Goal: Task Accomplishment & Management: Use online tool/utility

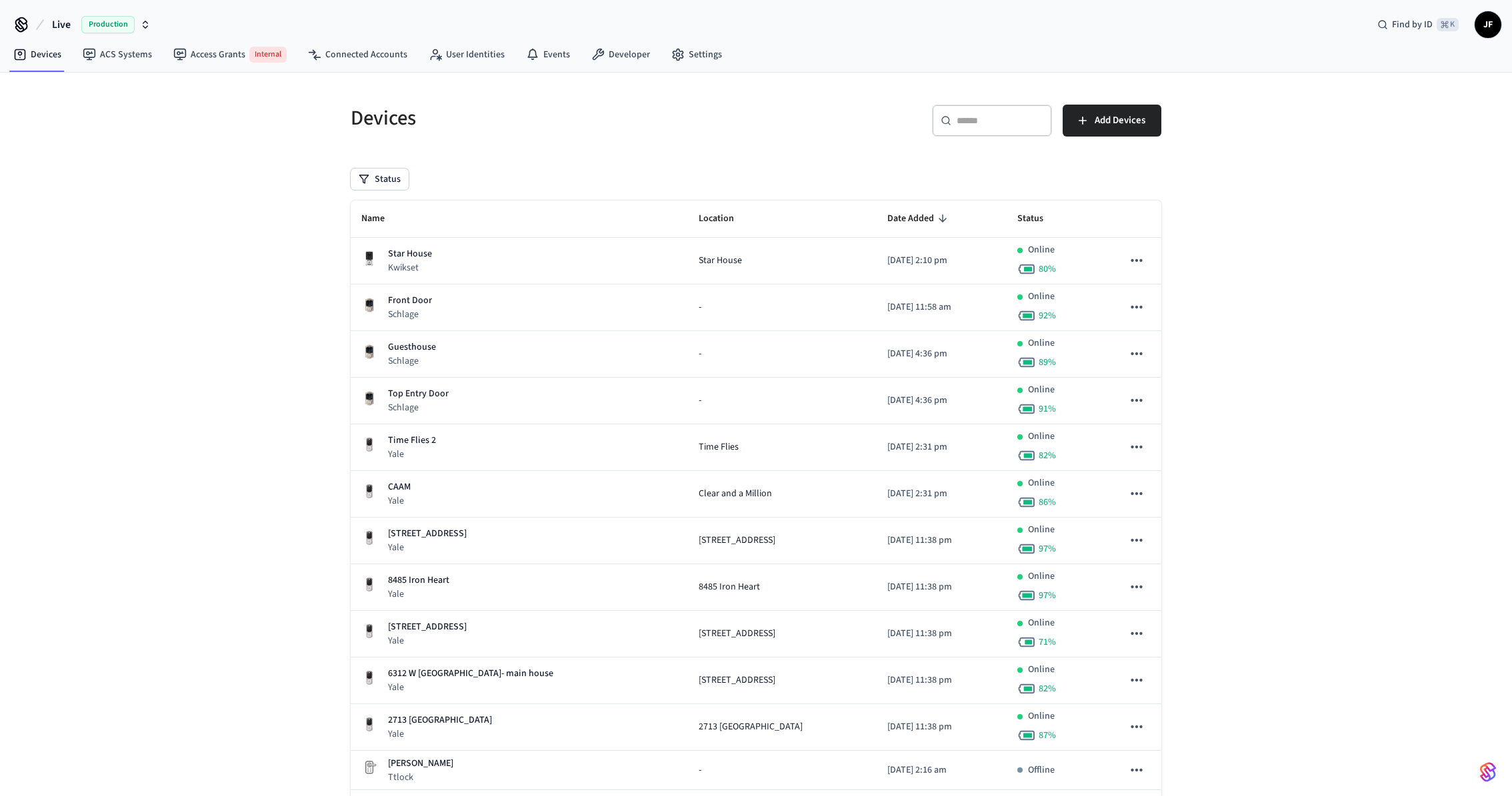
click at [67, 20] on span "Live" at bounding box center [61, 25] width 19 height 16
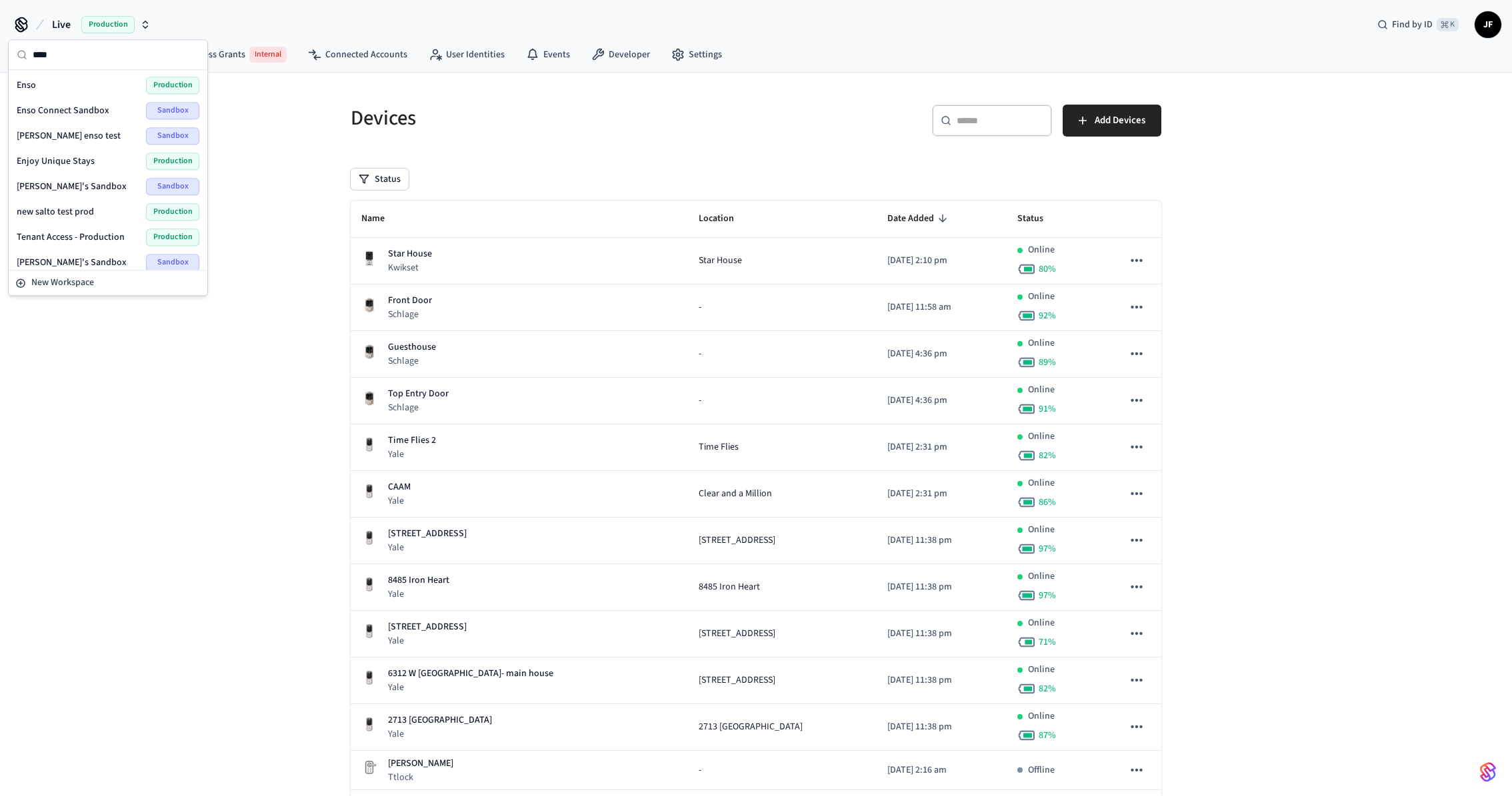
type input "****"
click at [73, 75] on div "Enso Production" at bounding box center [108, 85] width 194 height 25
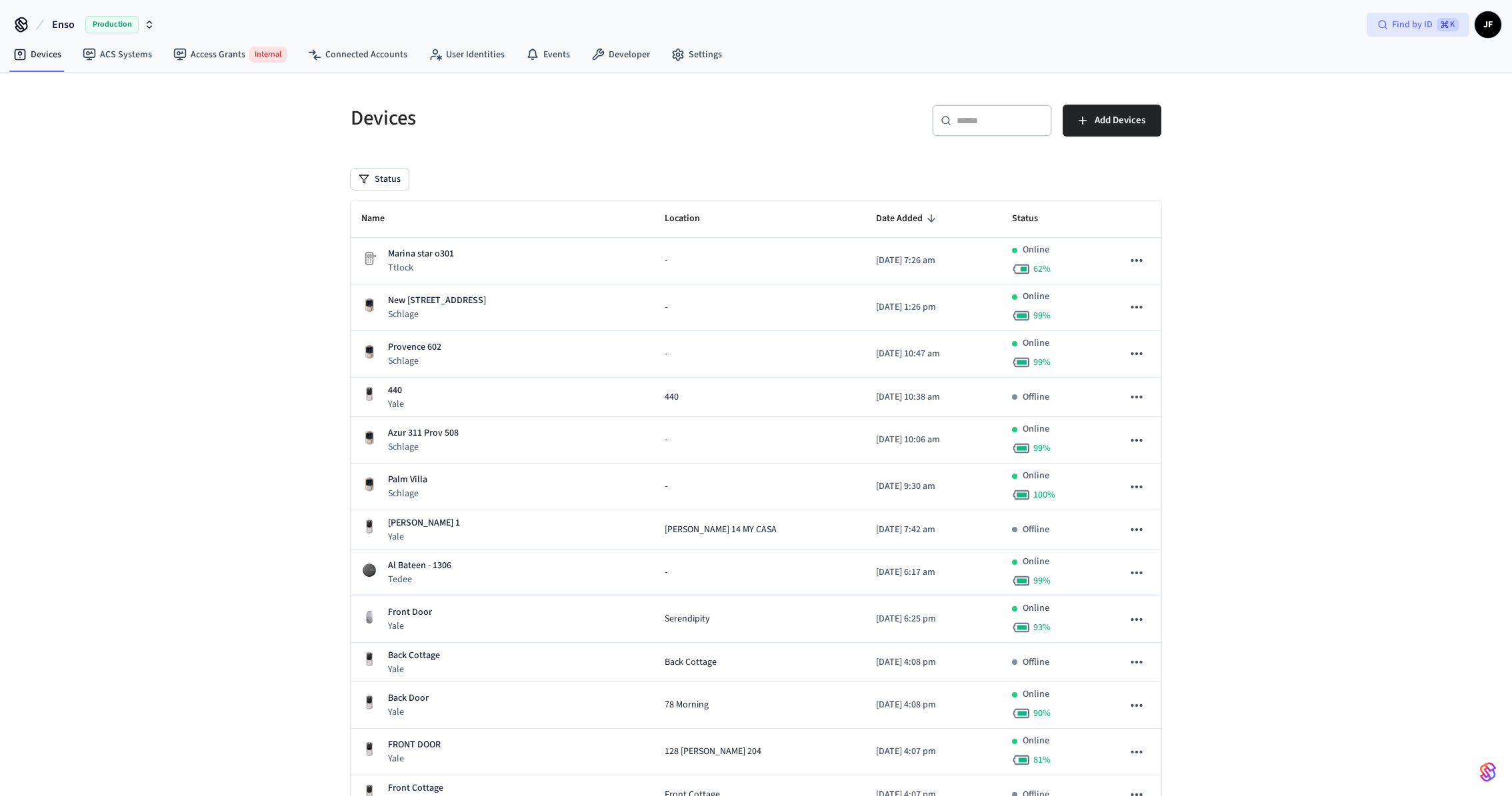
click at [1410, 26] on span "Find by ID" at bounding box center [1412, 24] width 41 height 13
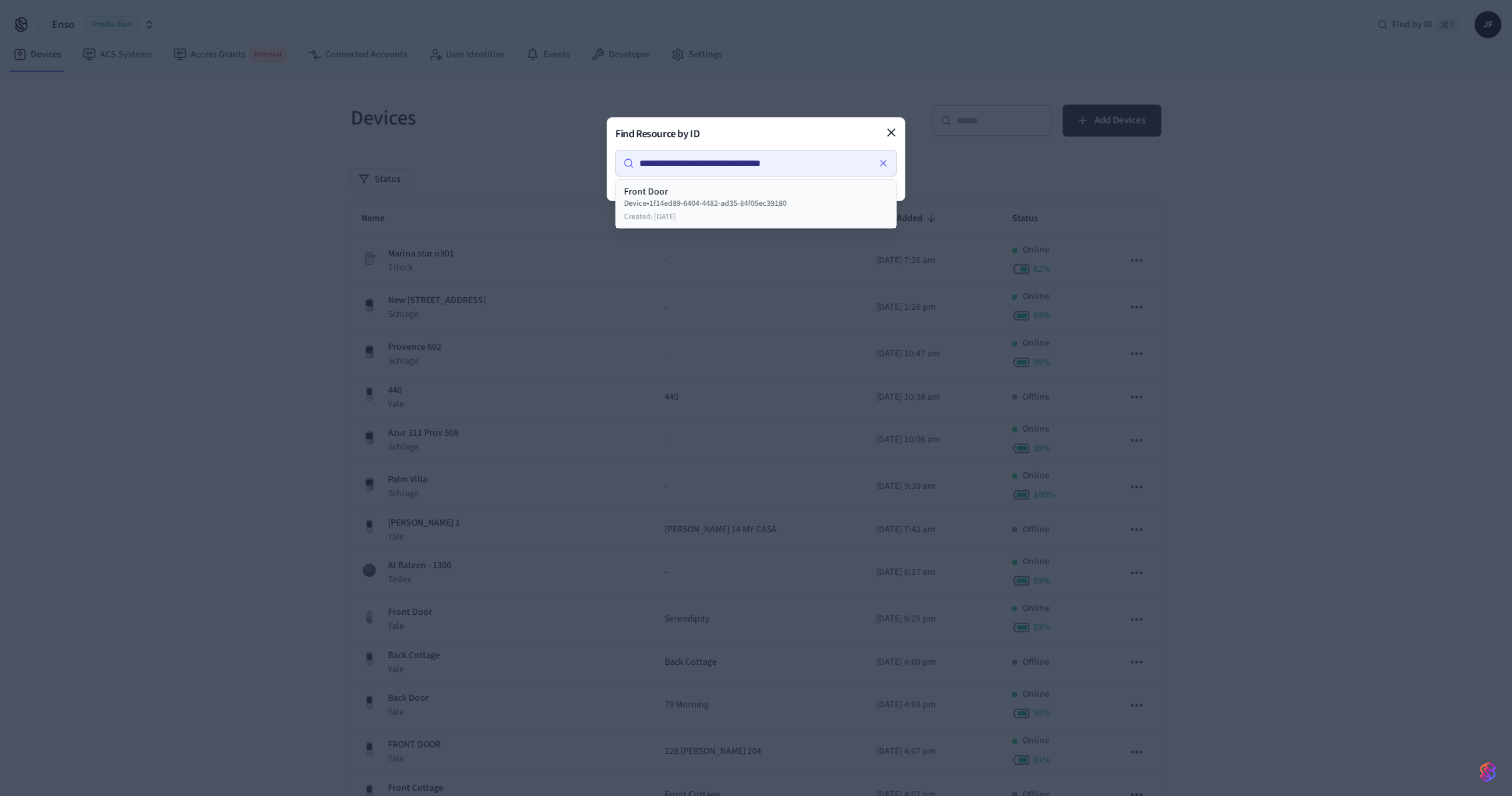
type input "**********"
click at [794, 208] on div "Device • 1f14ed89-6404-4482-ad35-84f05ec39180" at bounding box center [756, 203] width 264 height 11
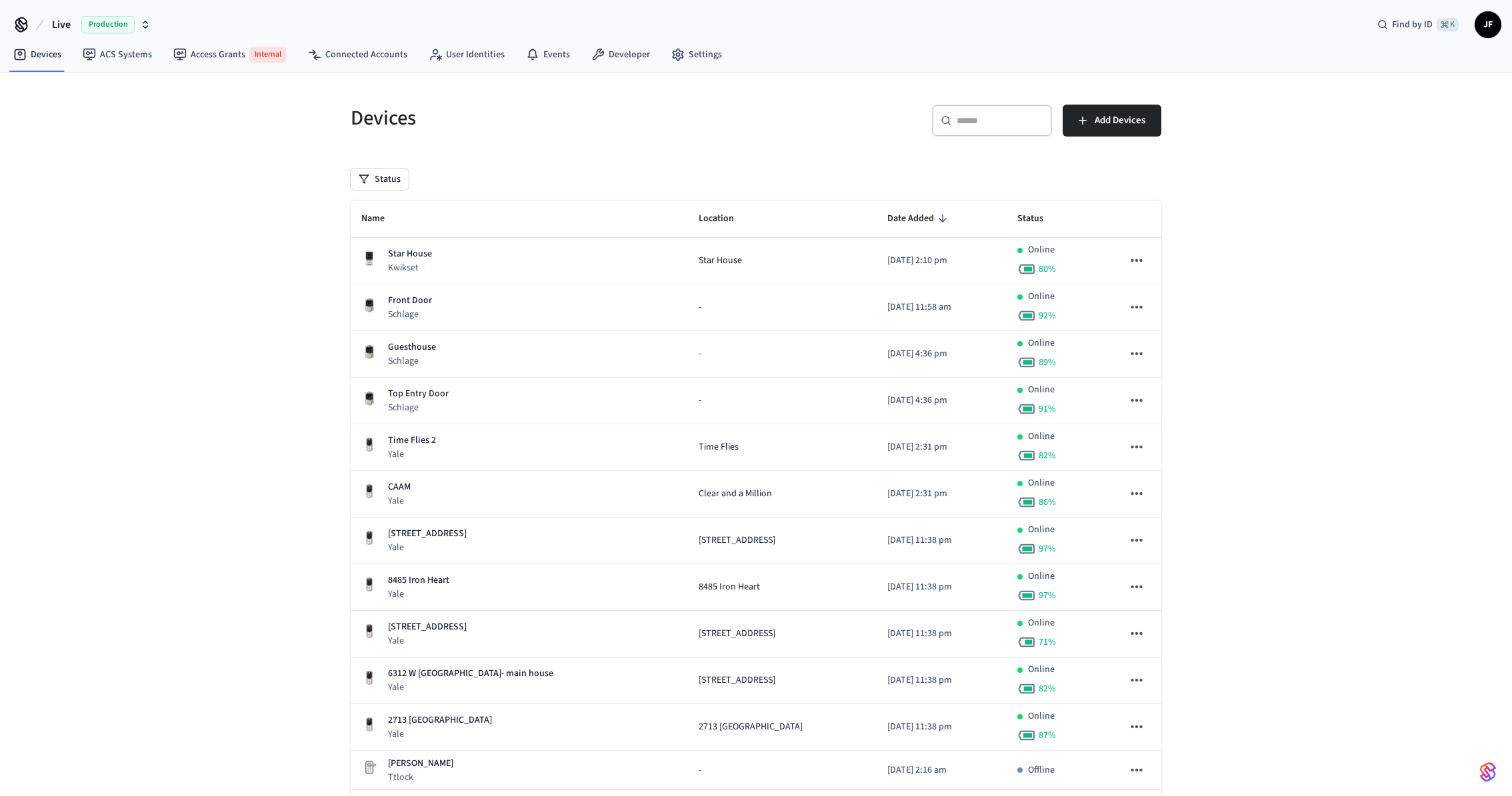
click at [61, 23] on span "Live" at bounding box center [61, 25] width 19 height 16
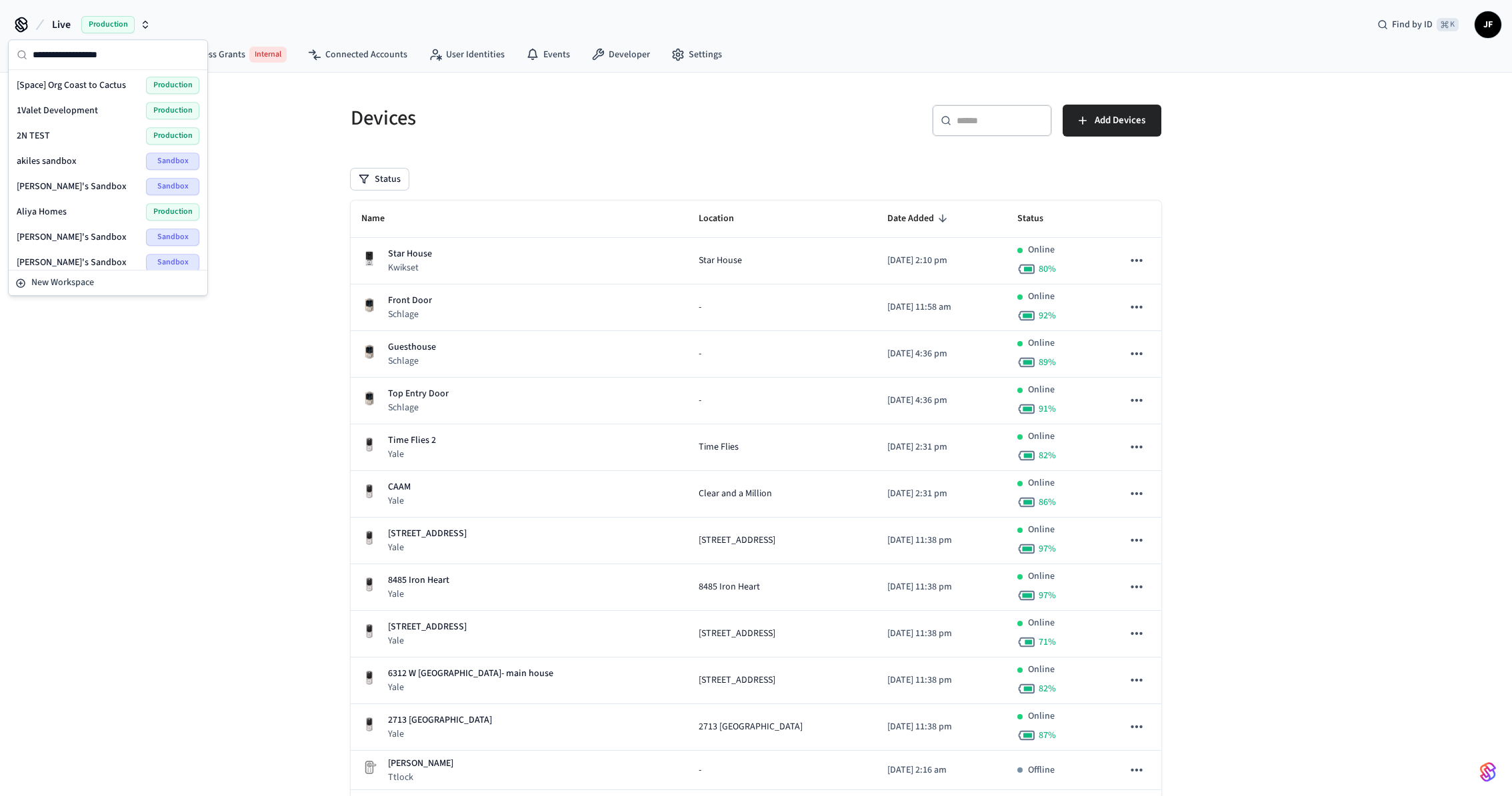
type input "*"
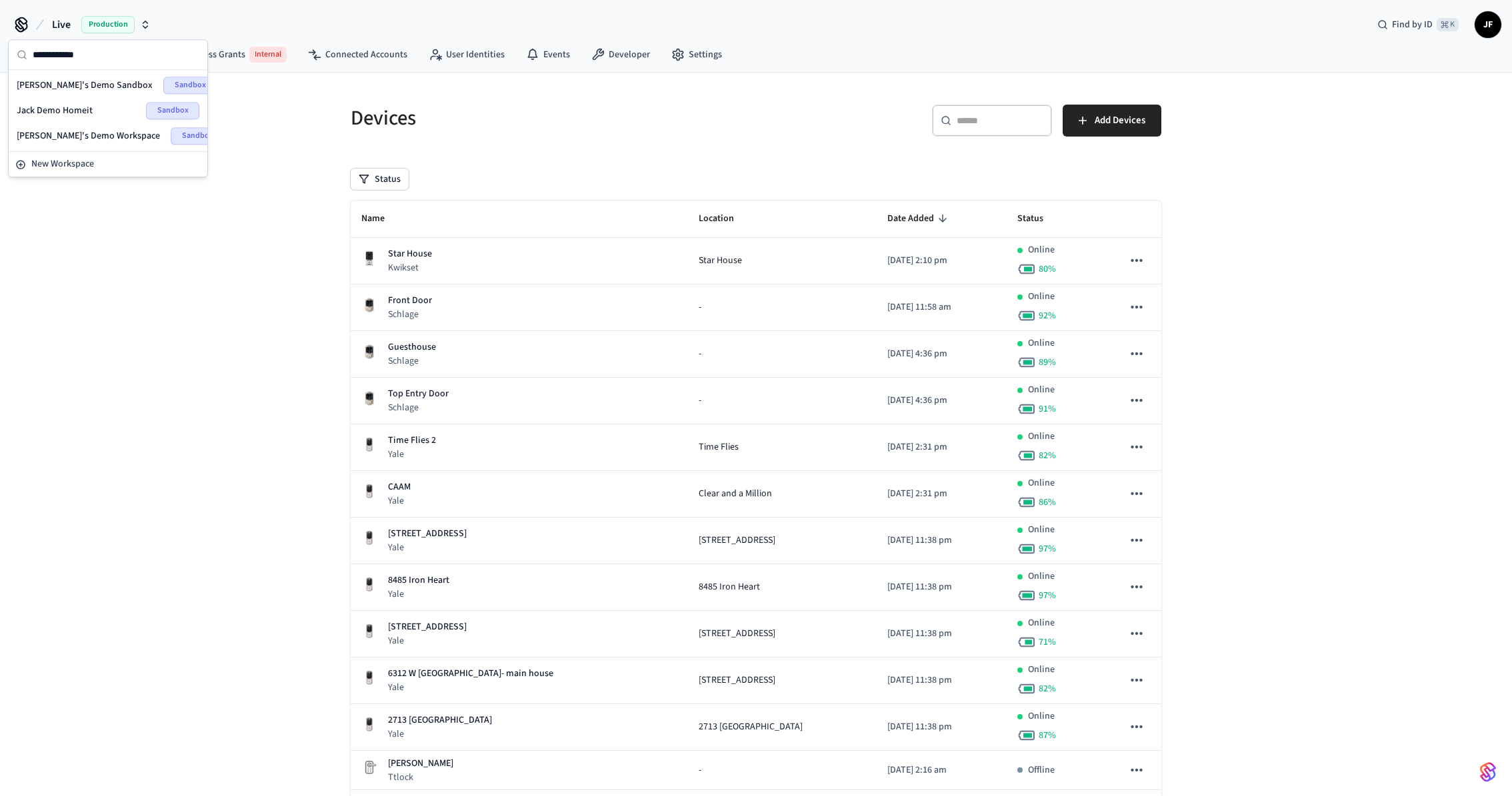
type input "**********"
click at [51, 83] on span "Jack's Demo Sandbox" at bounding box center [85, 85] width 136 height 13
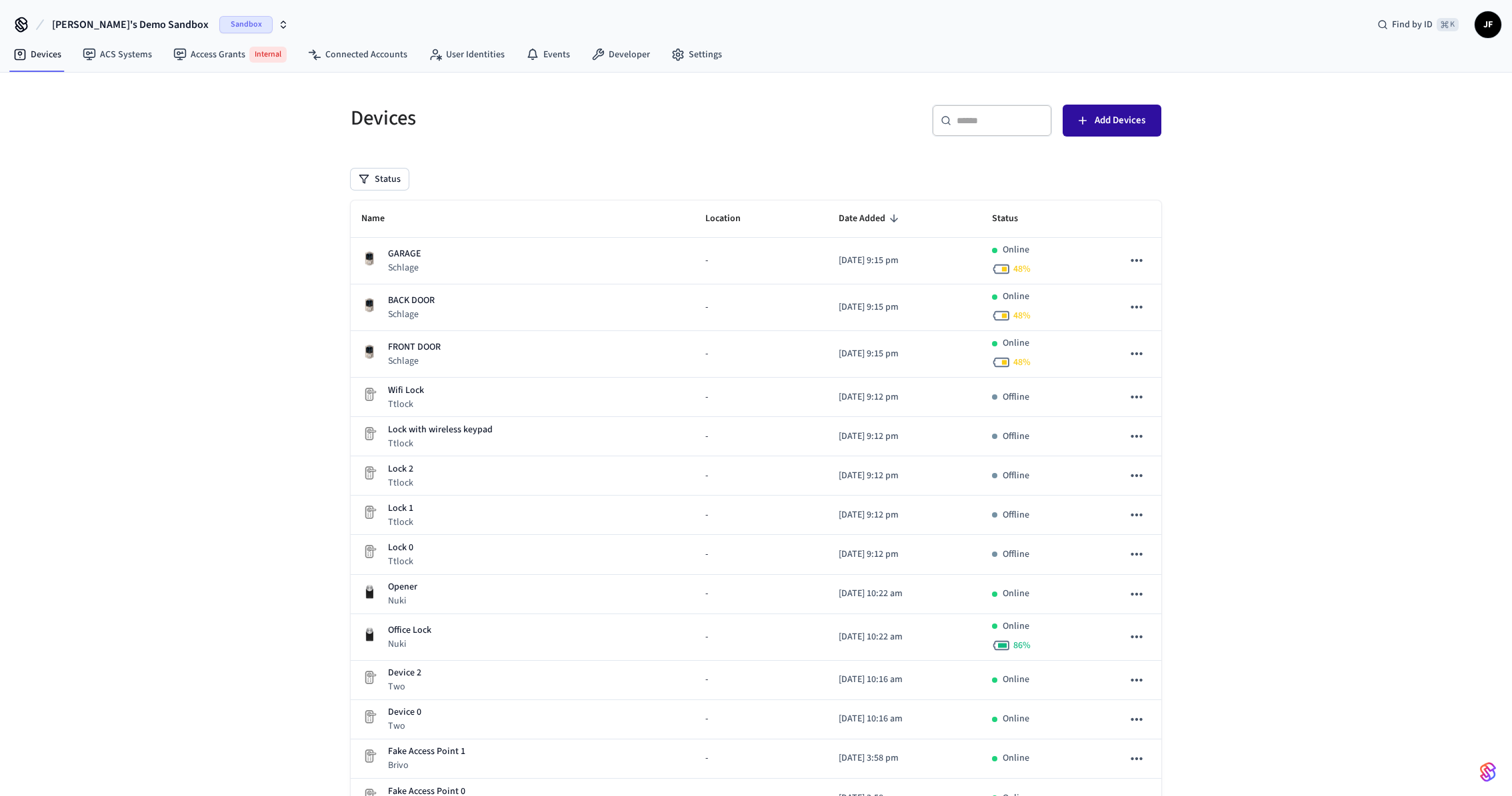
click at [1107, 124] on span "Add Devices" at bounding box center [1120, 120] width 51 height 17
click at [1009, 123] on input "text" at bounding box center [999, 118] width 87 height 13
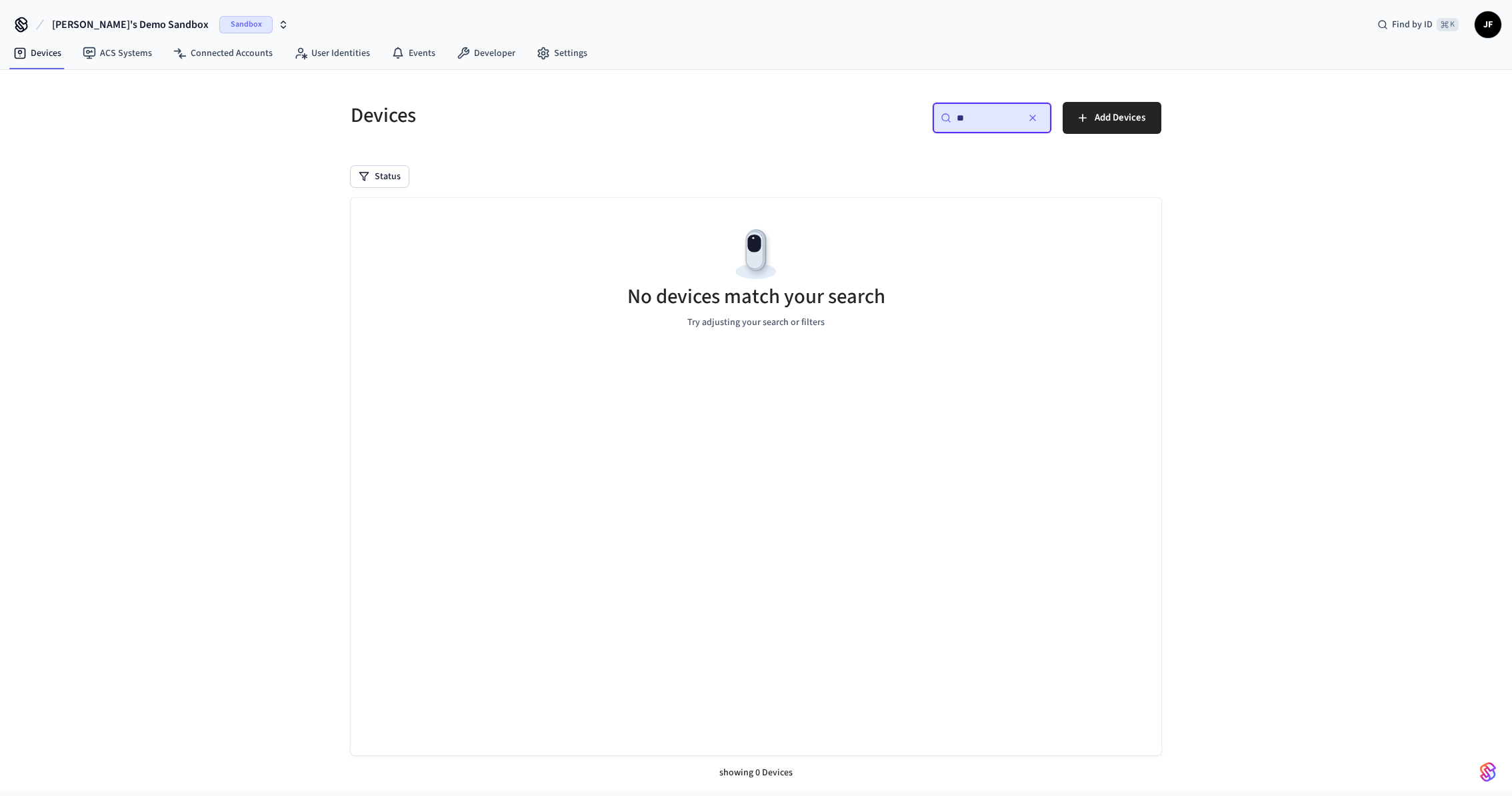
type input "*"
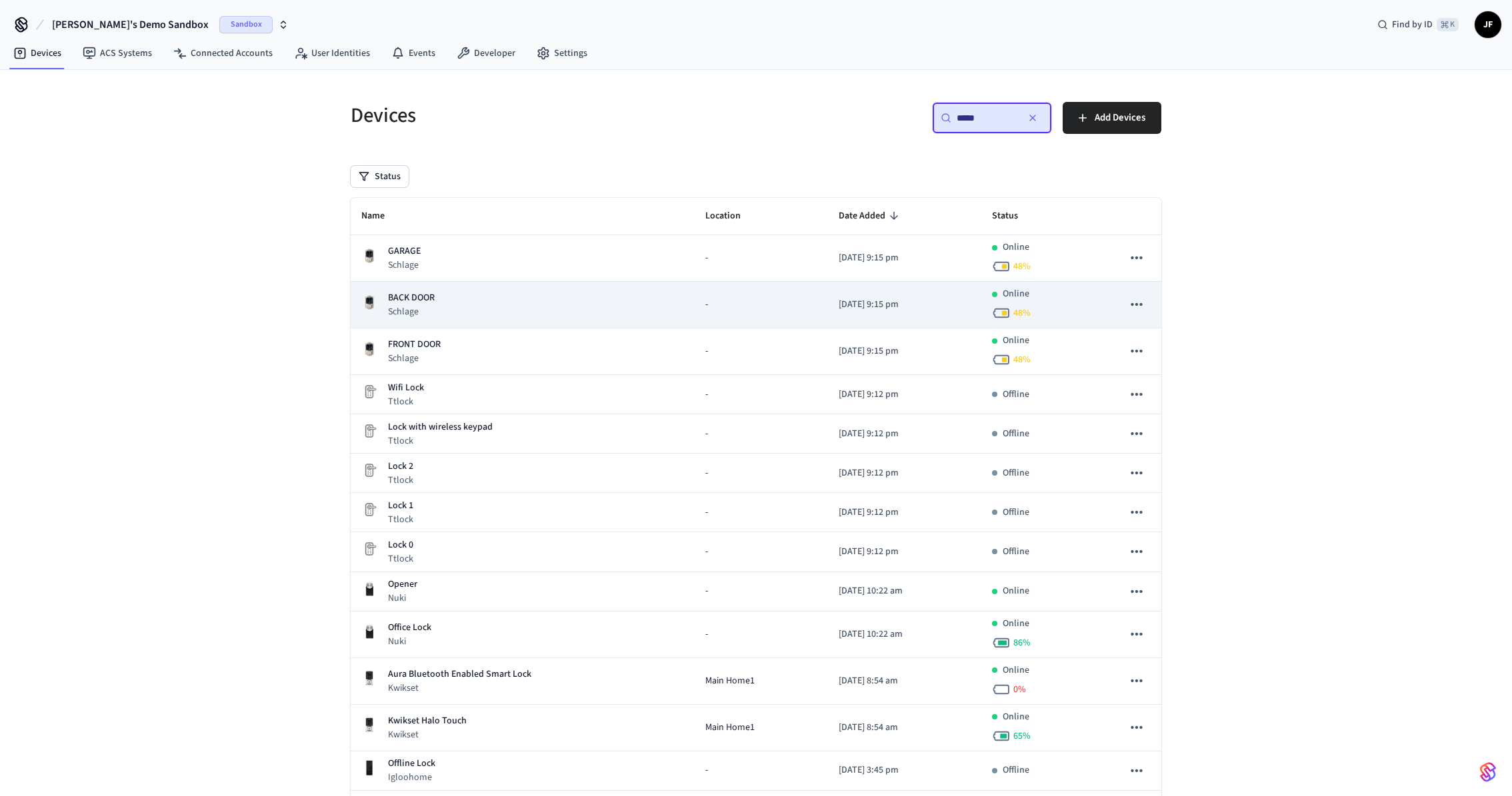
type input "******"
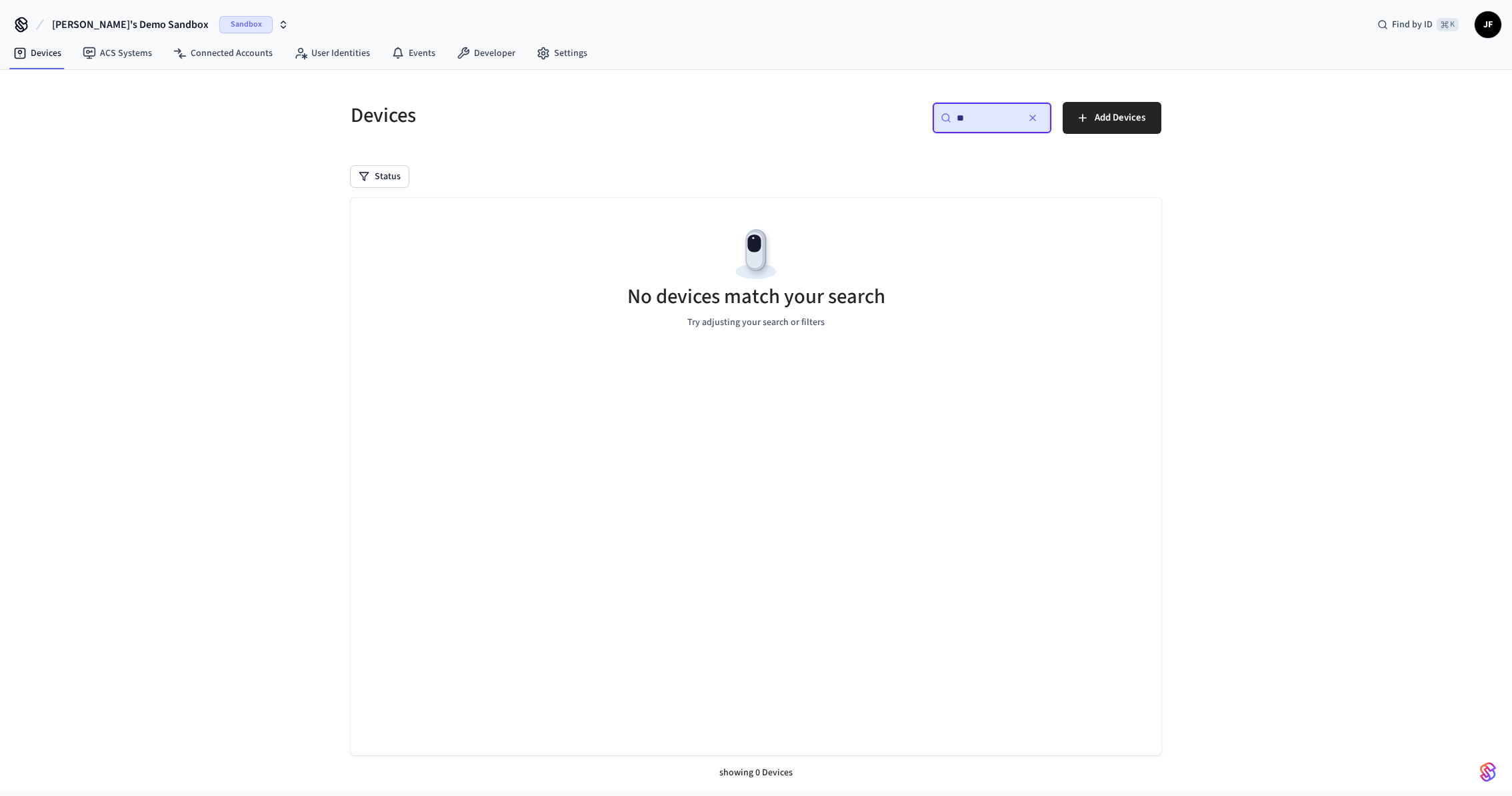
type input "*"
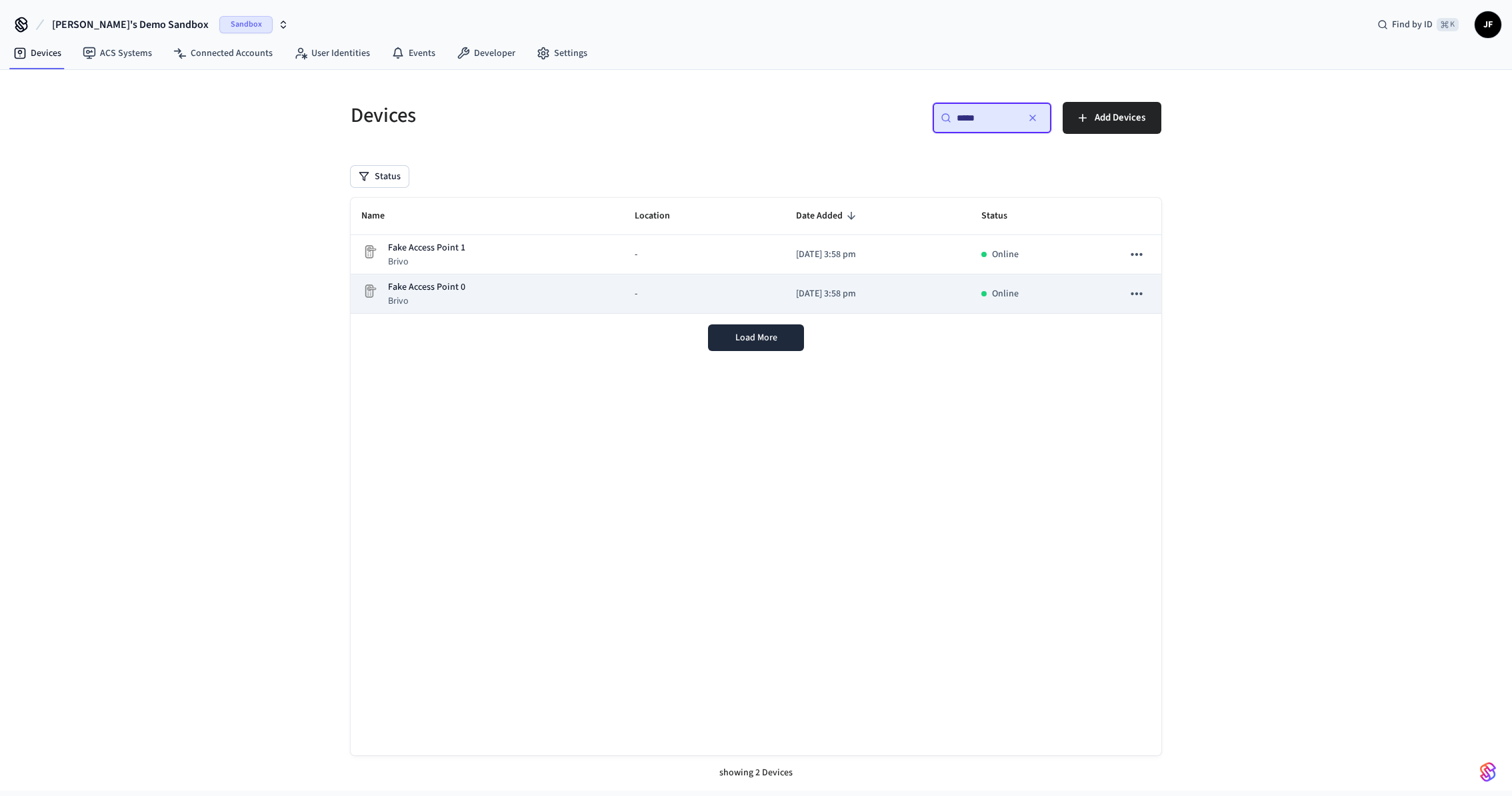
type input "****"
click at [427, 284] on p "Fake Access Point 0" at bounding box center [426, 287] width 77 height 14
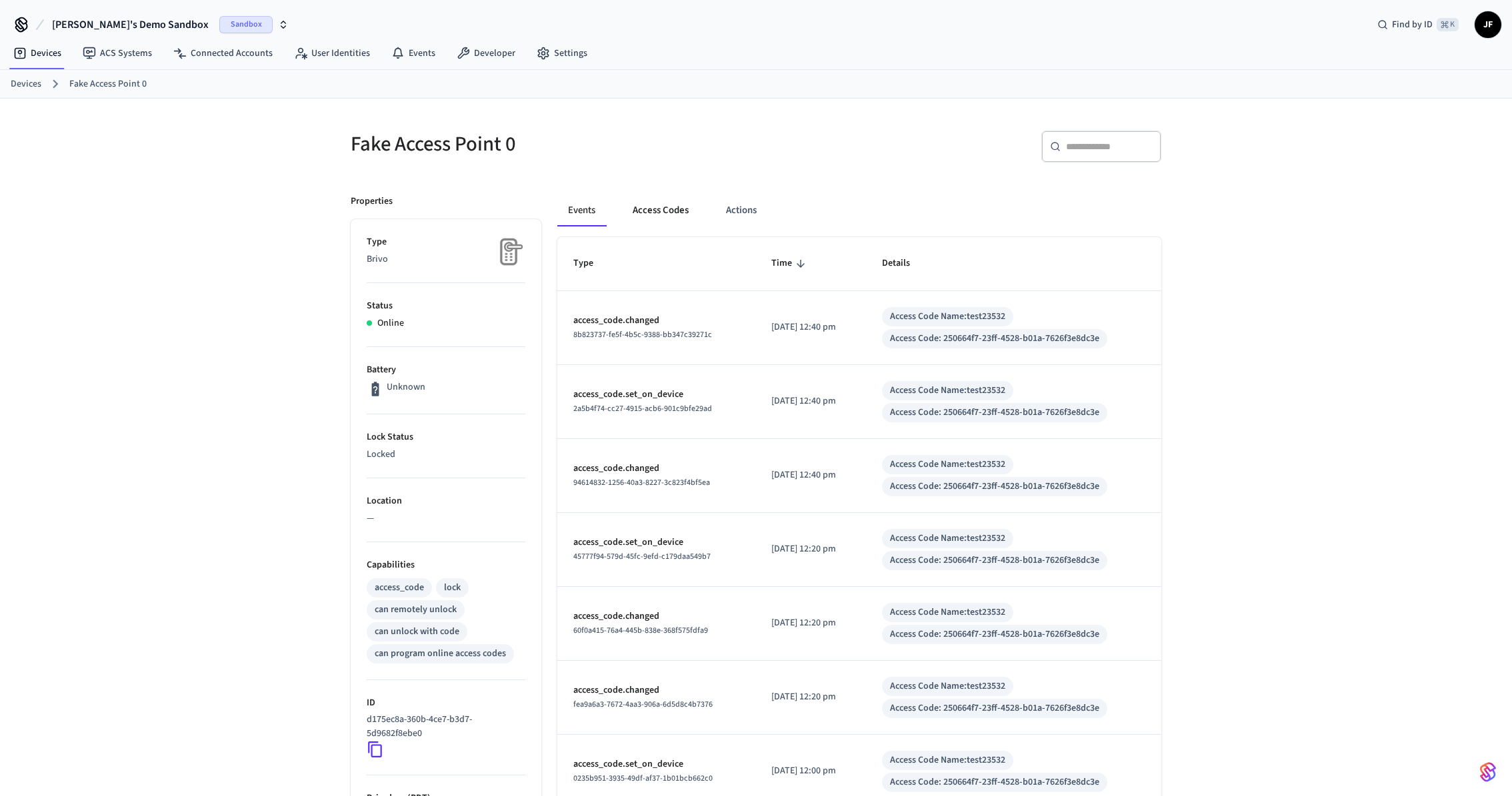
click at [657, 224] on button "Access Codes" at bounding box center [660, 210] width 77 height 32
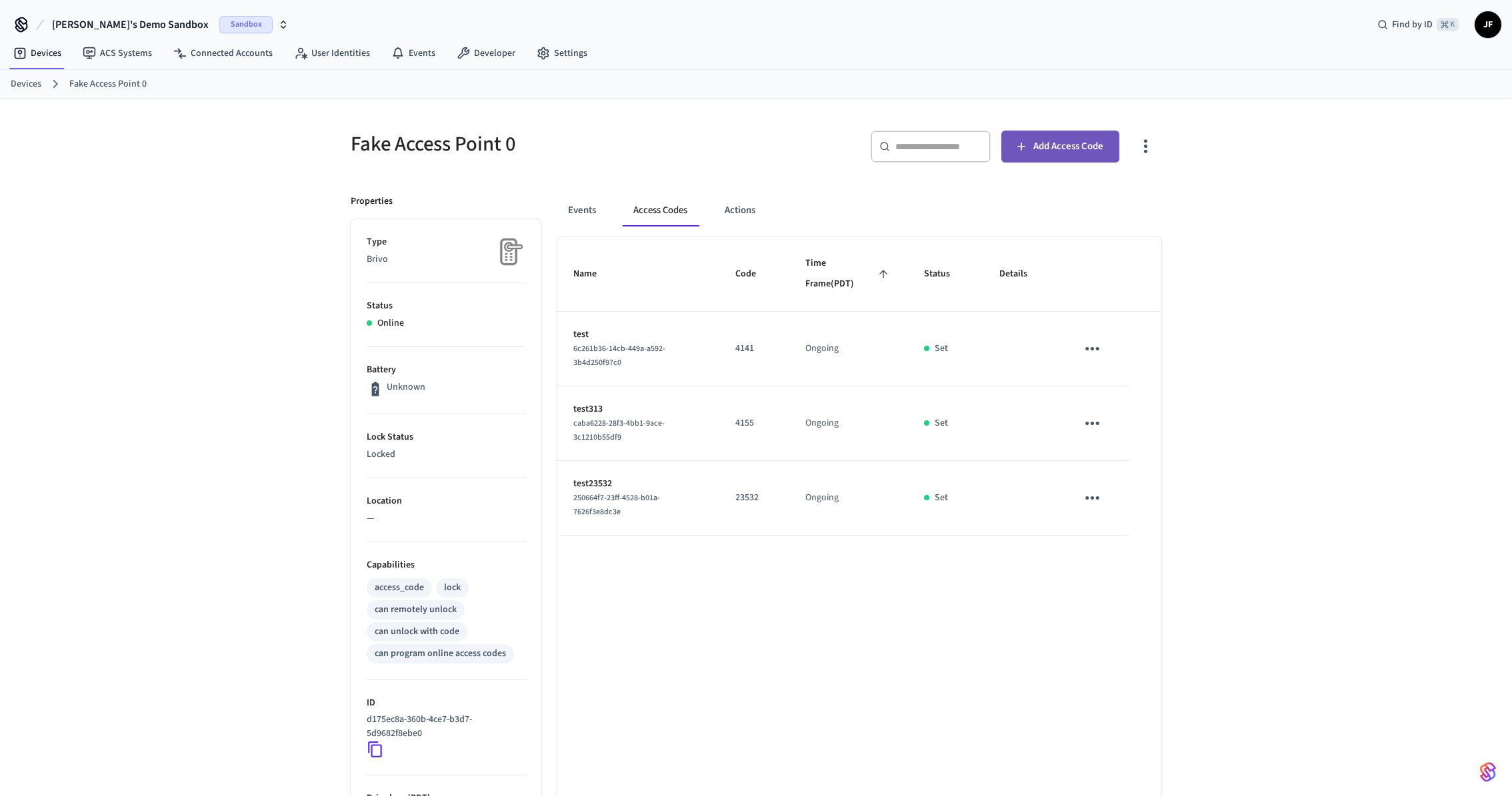
click at [1029, 161] on button "Add Access Code" at bounding box center [1060, 147] width 118 height 32
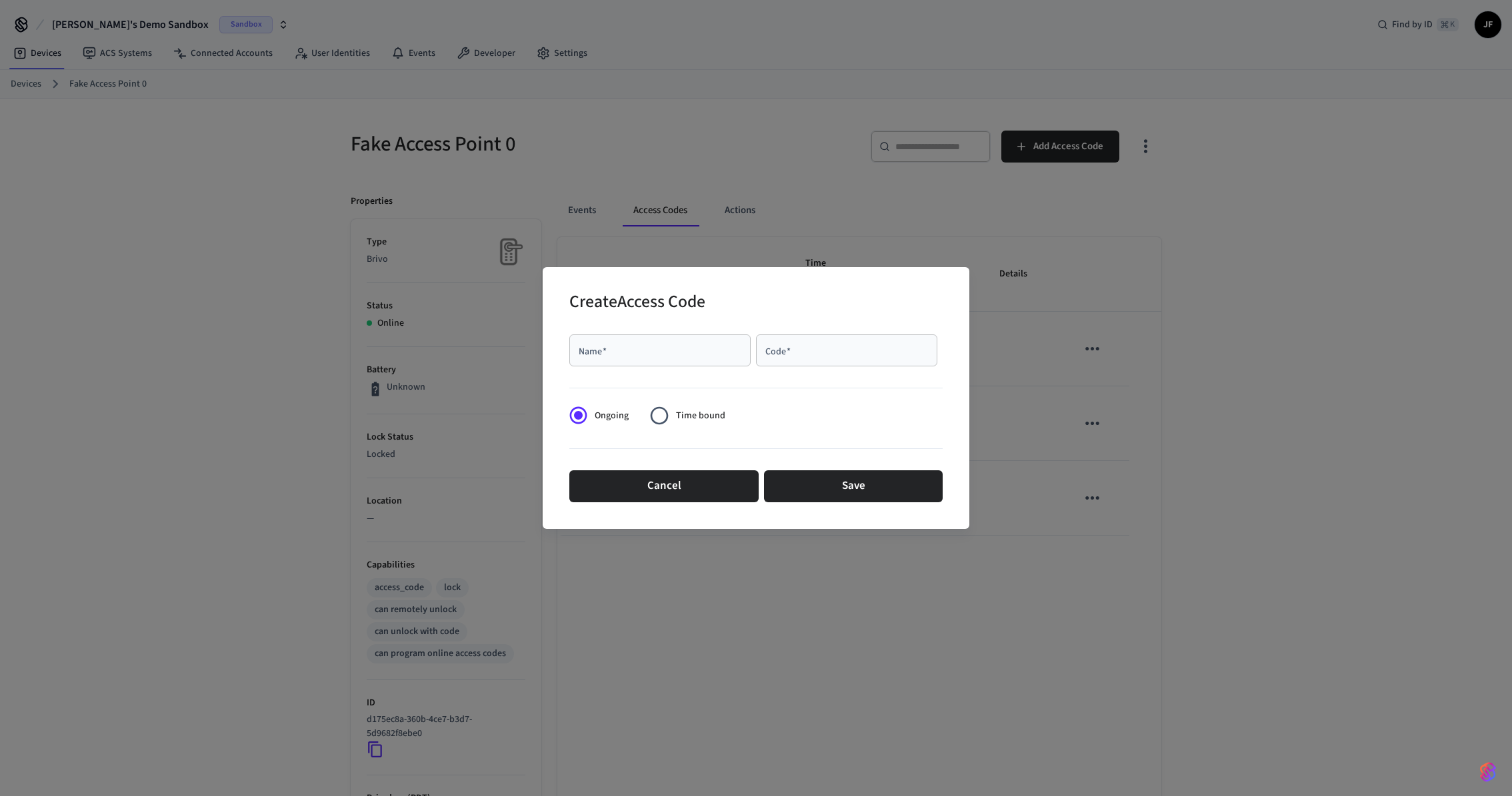
click at [652, 358] on div "Name   *" at bounding box center [660, 350] width 182 height 32
type input "***"
type input "****"
click at [902, 340] on div "Code   *" at bounding box center [846, 350] width 182 height 32
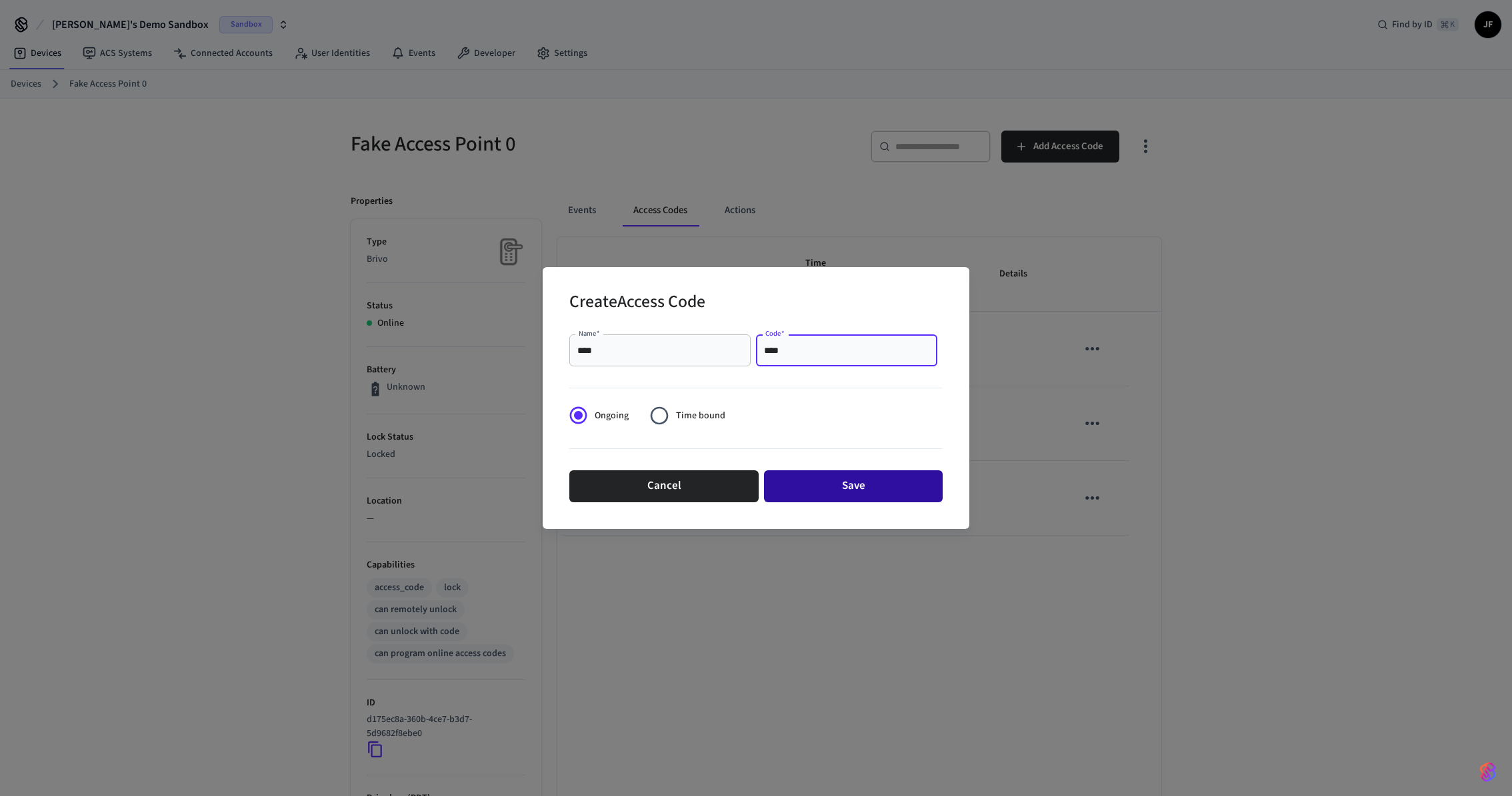
click at [853, 494] on button "Save" at bounding box center [852, 487] width 179 height 32
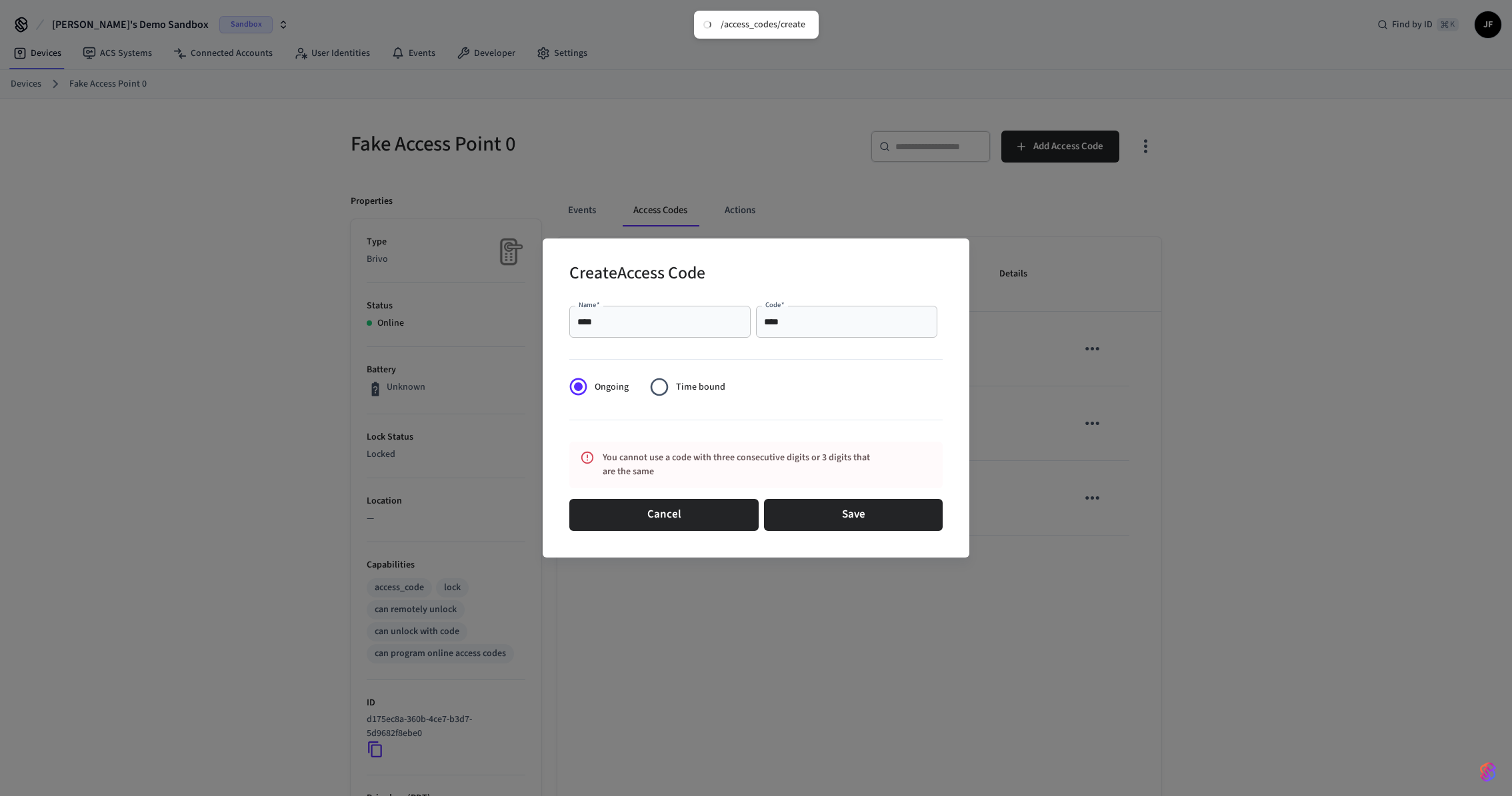
click at [838, 308] on div "**** Code   *" at bounding box center [846, 322] width 182 height 32
type input "*"
click at [873, 514] on button "Save" at bounding box center [852, 515] width 179 height 32
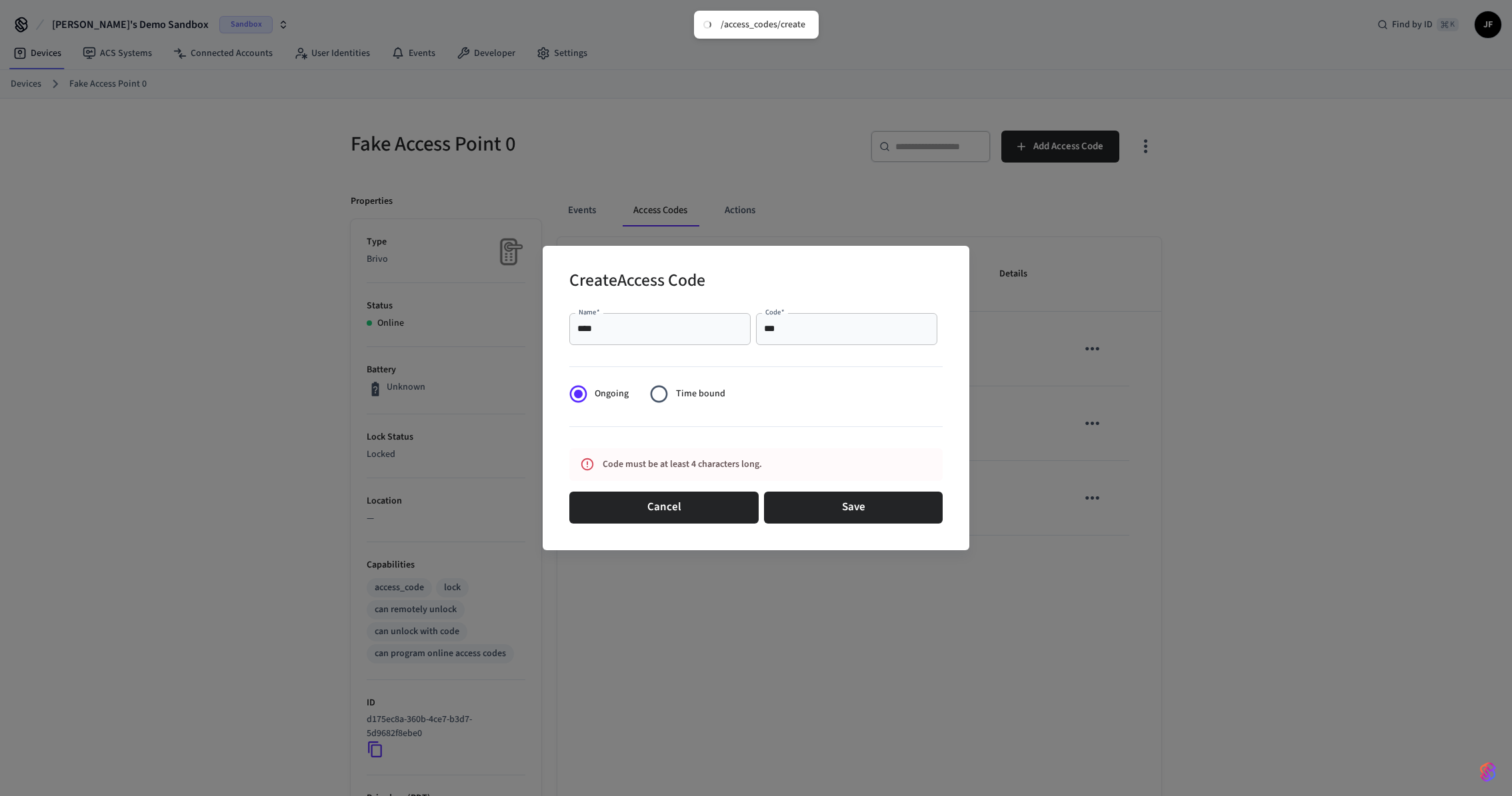
click at [862, 339] on div "*** Code   *" at bounding box center [846, 329] width 182 height 32
type input "****"
click at [843, 505] on button "Save" at bounding box center [852, 508] width 179 height 32
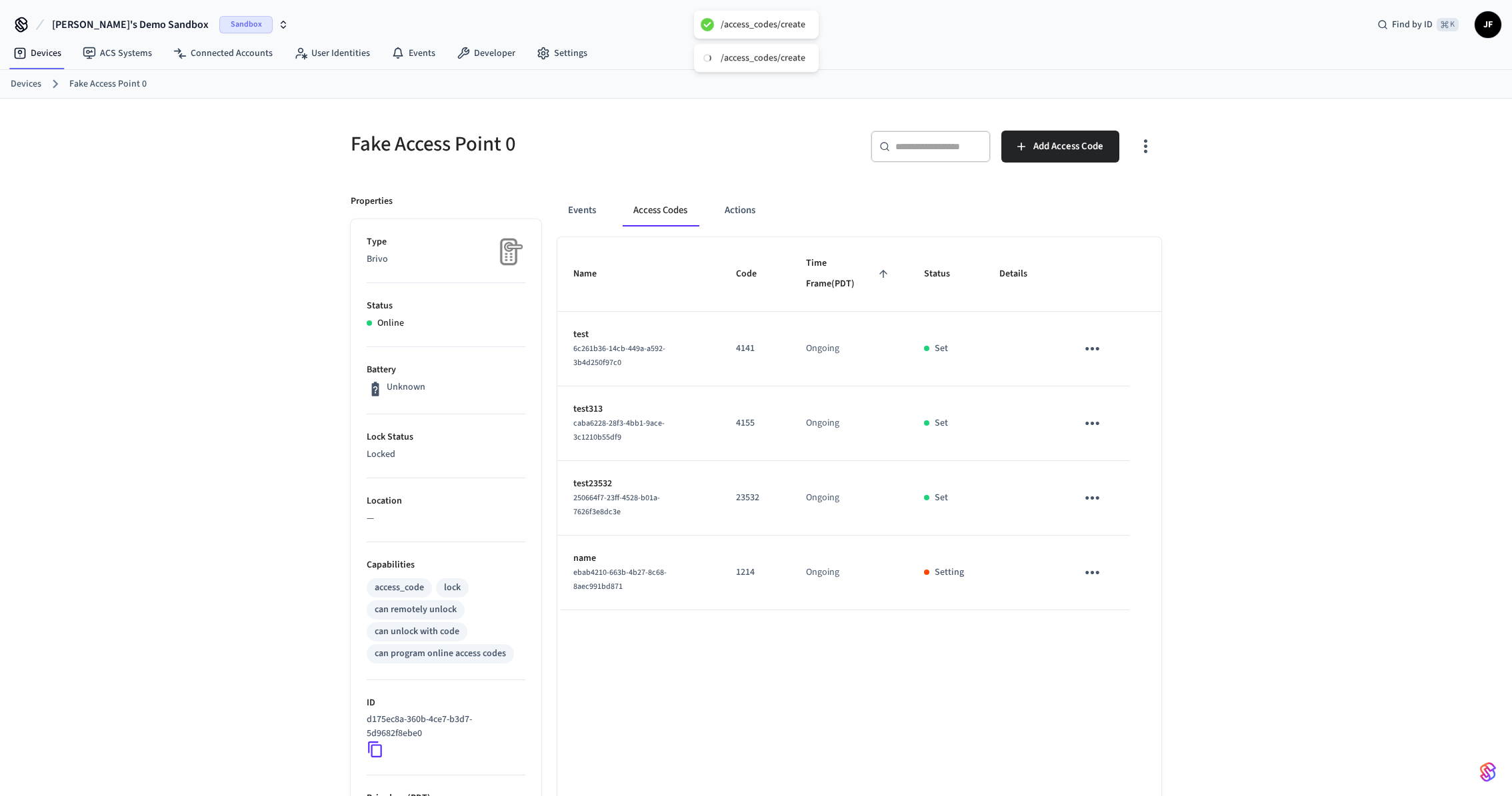
click at [769, 104] on div "Fake Access Point 0 ​ ​ Add Access Code Properties Type Brivo Status Online Bat…" at bounding box center [756, 526] width 853 height 854
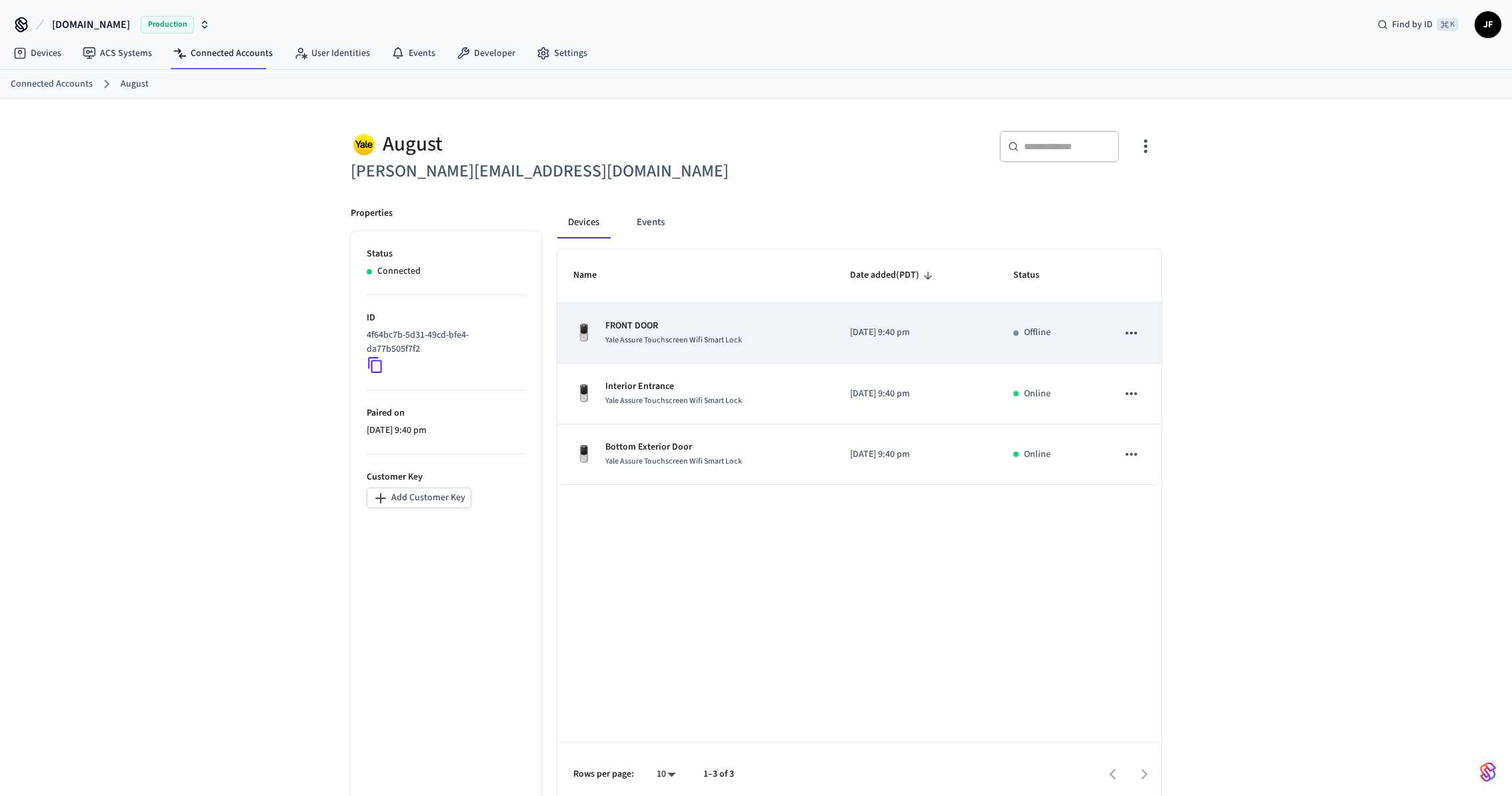
click at [698, 361] on td "FRONT DOOR Yale Assure Touchscreen Wifi Smart Lock" at bounding box center [695, 333] width 276 height 61
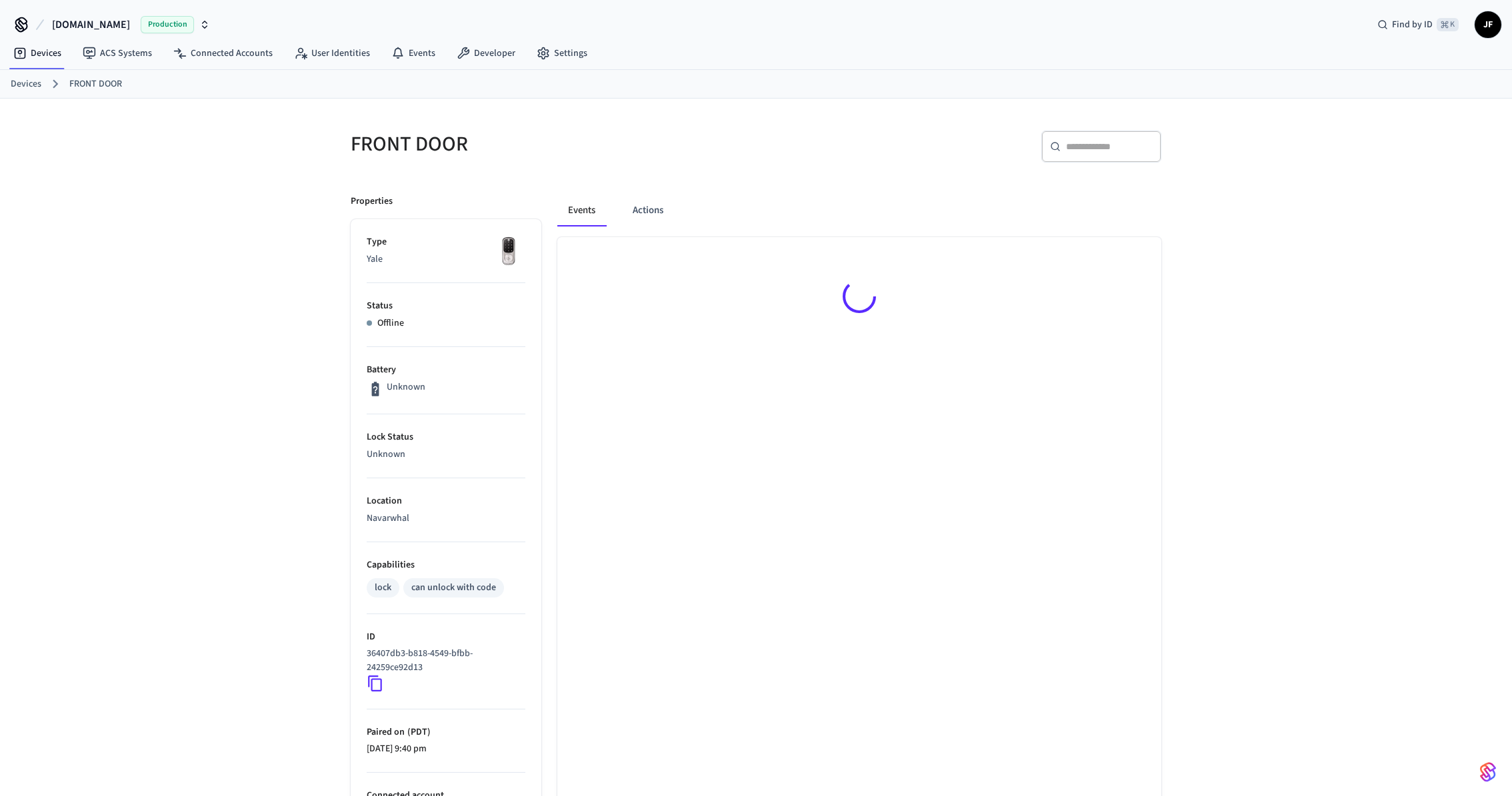
scroll to position [43, 0]
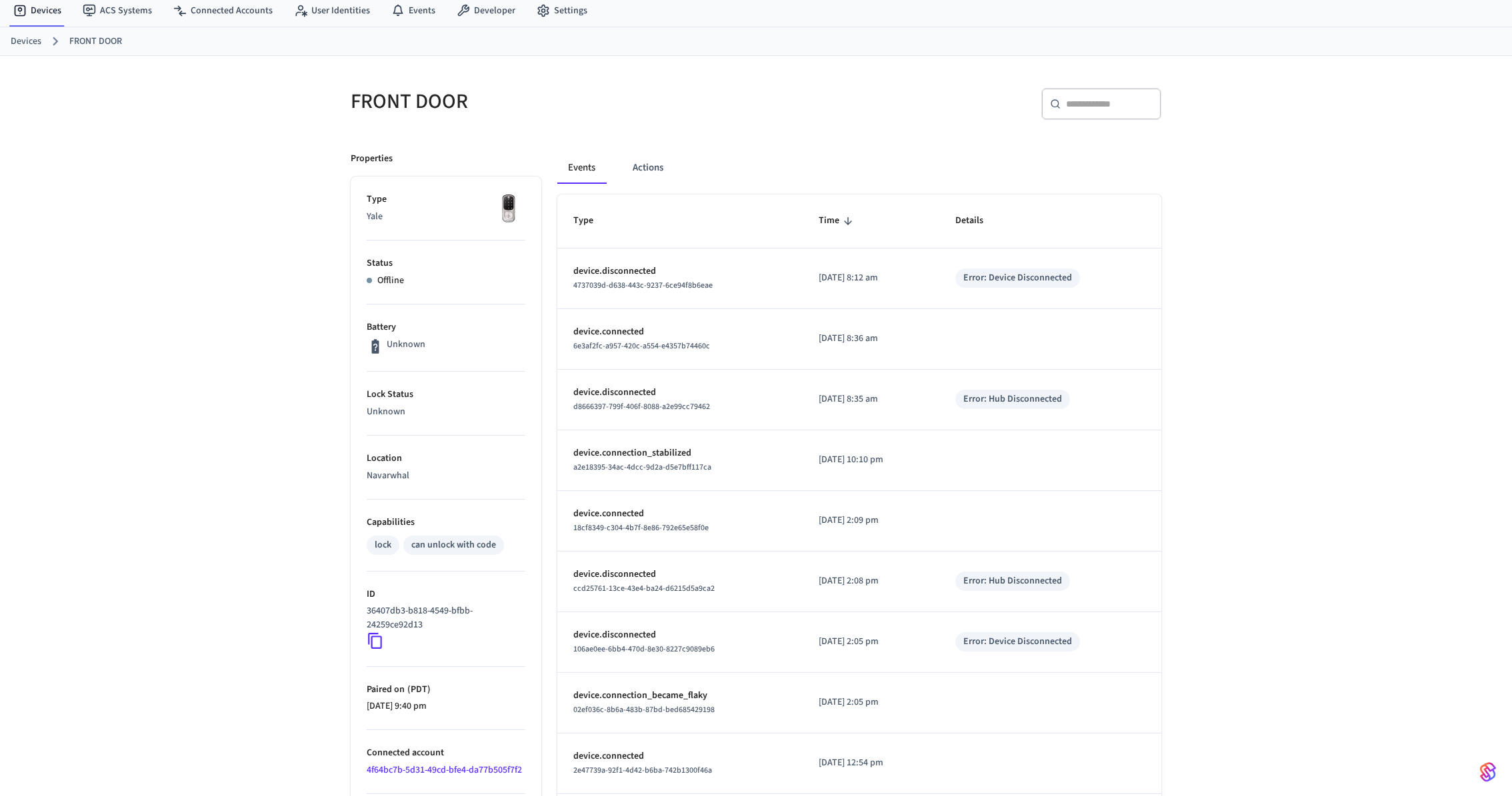
click at [25, 33] on ol "Devices FRONT DOOR" at bounding box center [761, 41] width 1501 height 17
click at [19, 41] on link "Devices" at bounding box center [26, 42] width 31 height 14
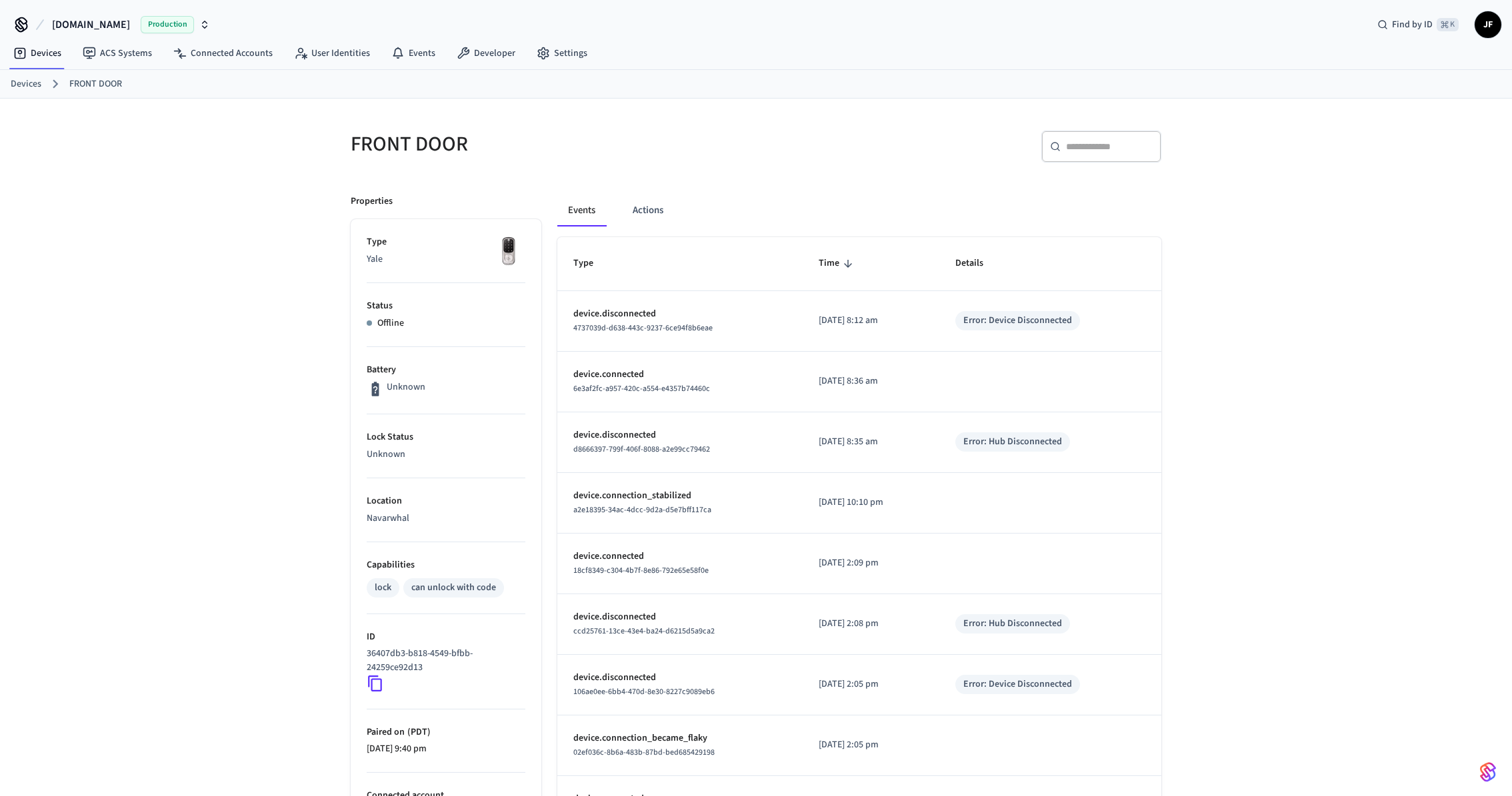
scroll to position [43, 0]
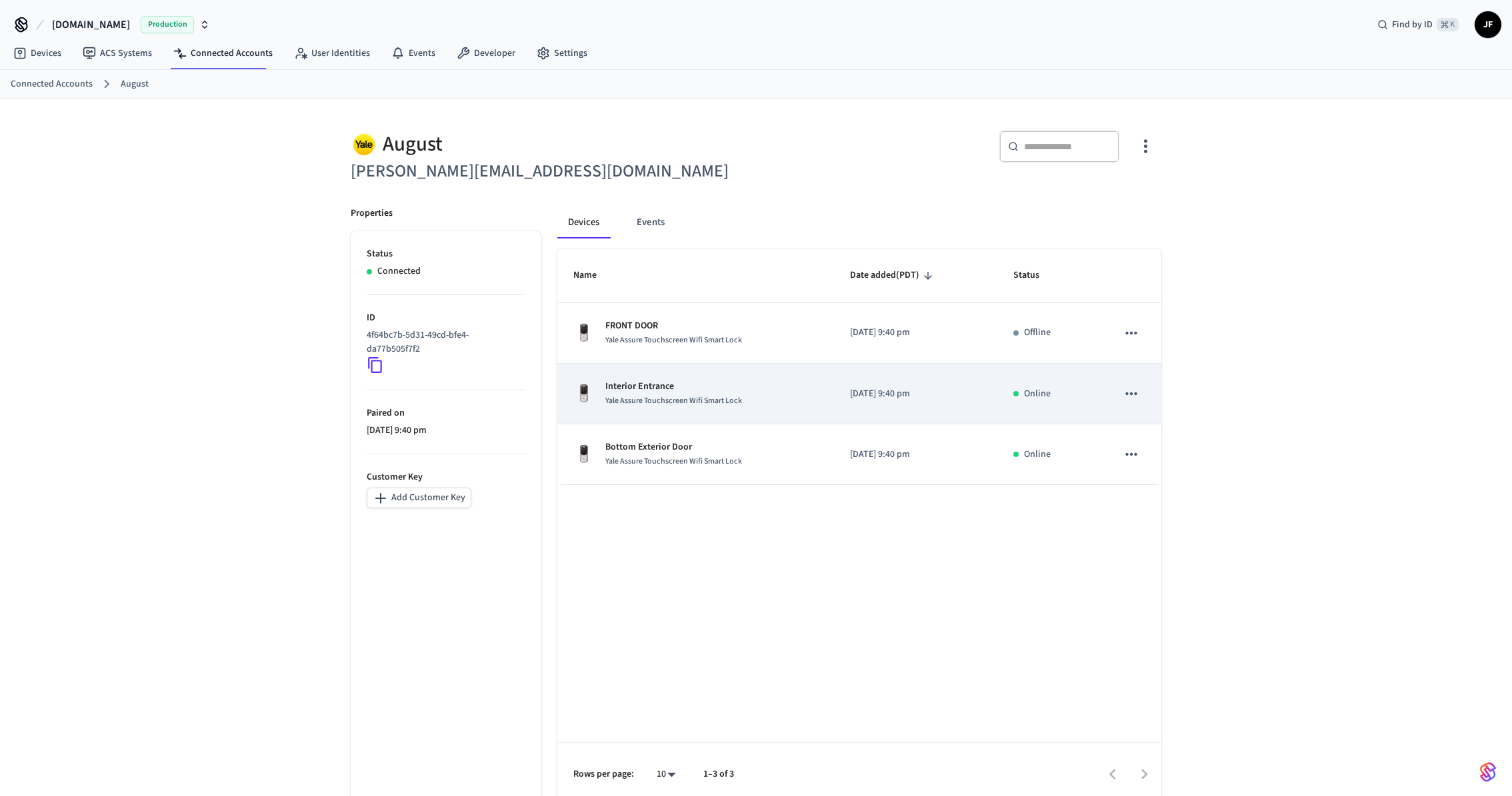
click at [642, 398] on span "Yale Assure Touchscreen Wifi Smart Lock" at bounding box center [673, 400] width 137 height 11
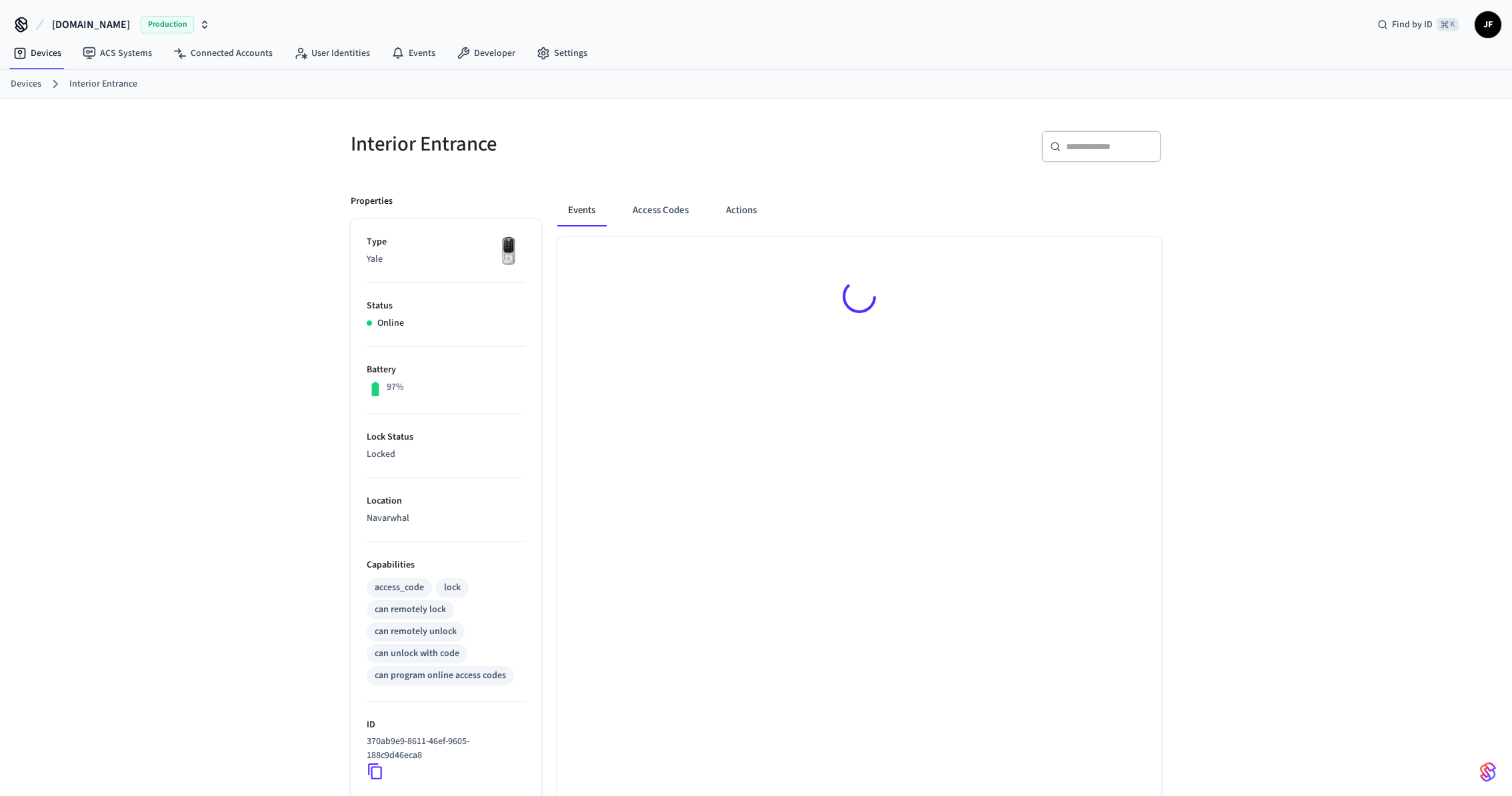
click at [167, 396] on div "Interior Entrance ​ ​ Properties Type Yale Status Online Battery 97% Lock Statu…" at bounding box center [756, 537] width 1512 height 876
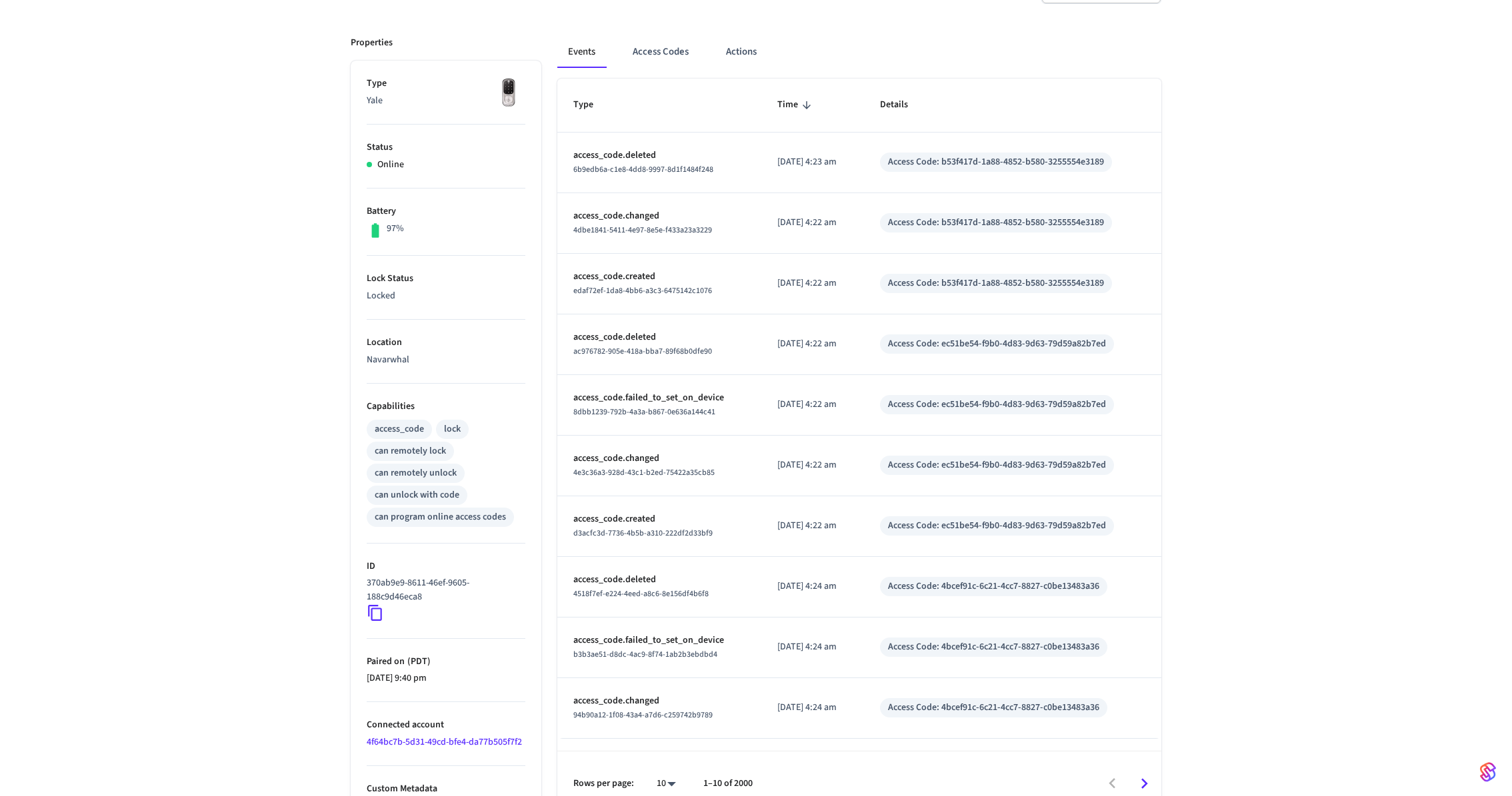
scroll to position [157, 0]
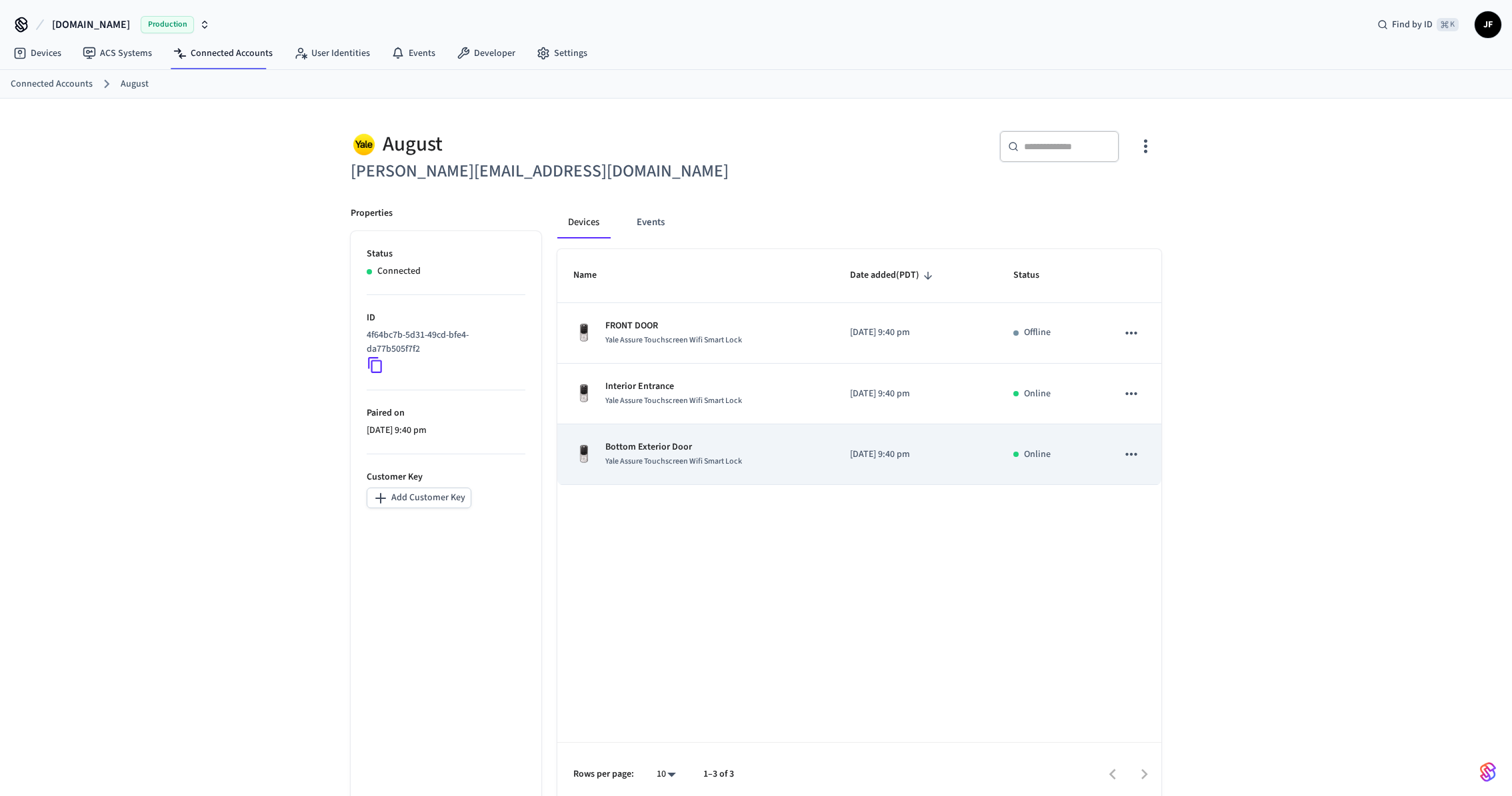
click at [664, 474] on td "Bottom Exterior Door Yale Assure Touchscreen Wifi Smart Lock" at bounding box center [695, 454] width 276 height 61
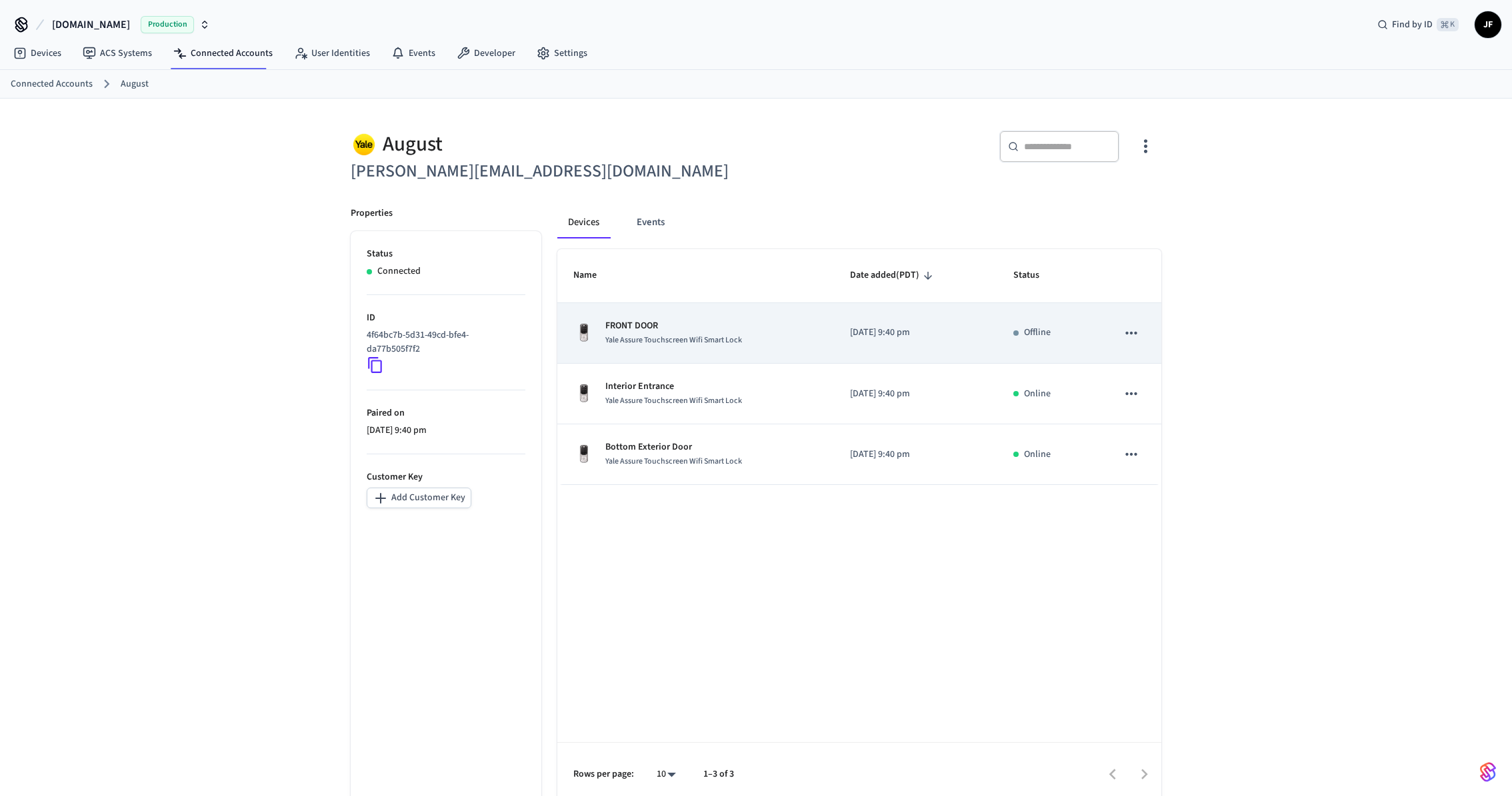
click at [647, 321] on p "FRONT DOOR" at bounding box center [673, 326] width 137 height 14
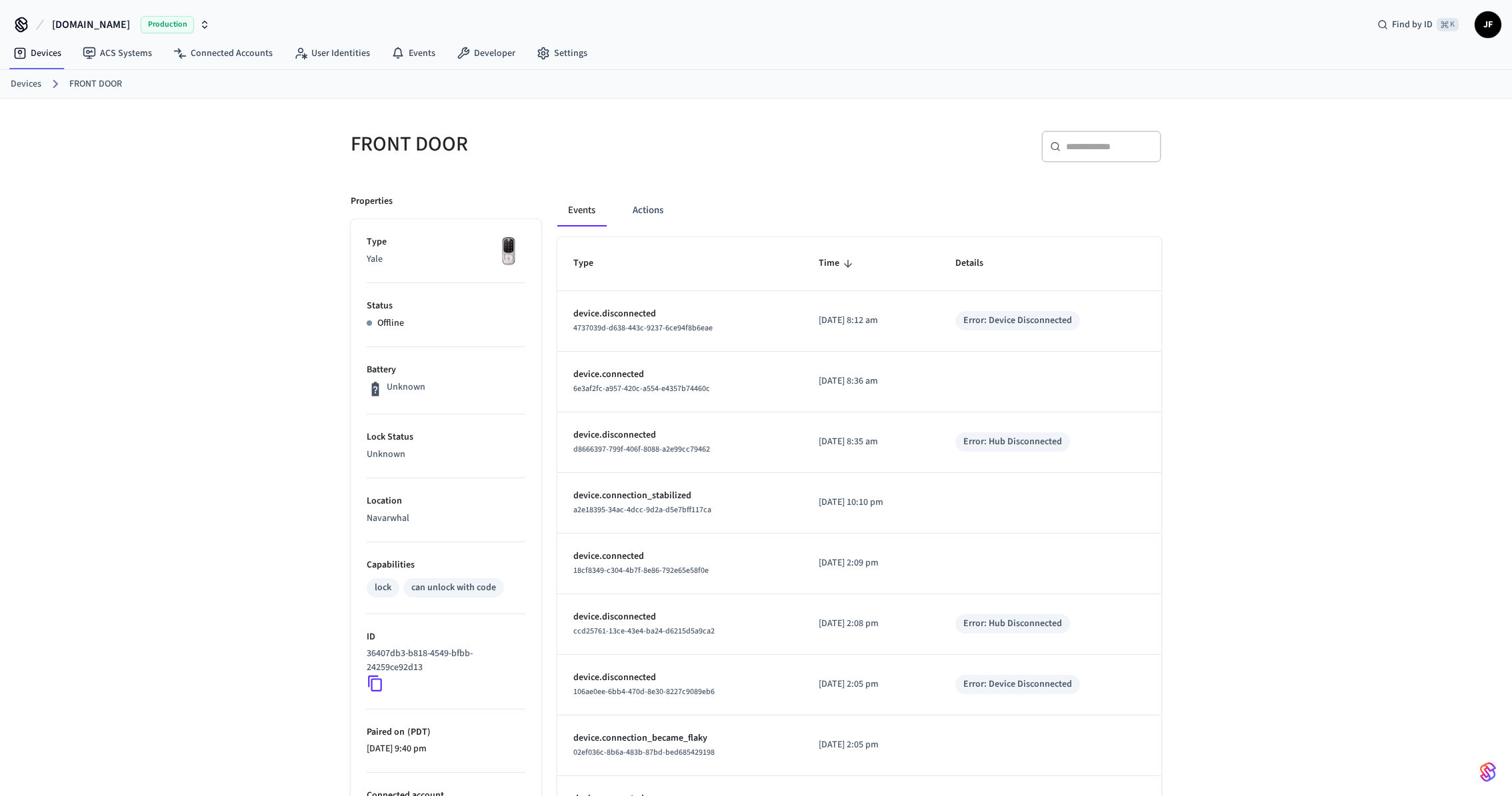
scroll to position [166, 0]
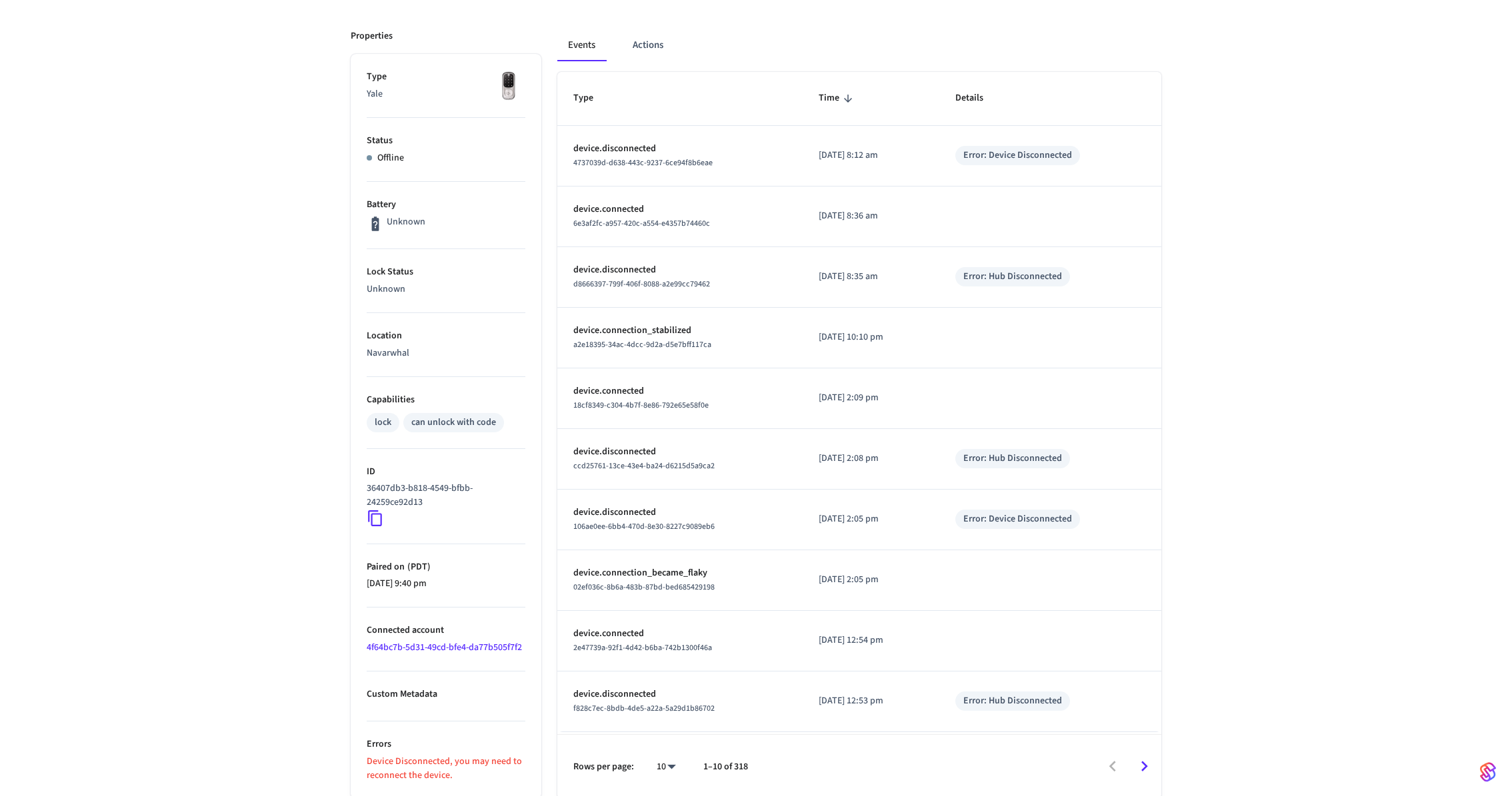
click at [396, 646] on link "4f64bc7b-5d31-49cd-bfe4-da77b505f7f2" at bounding box center [444, 647] width 156 height 13
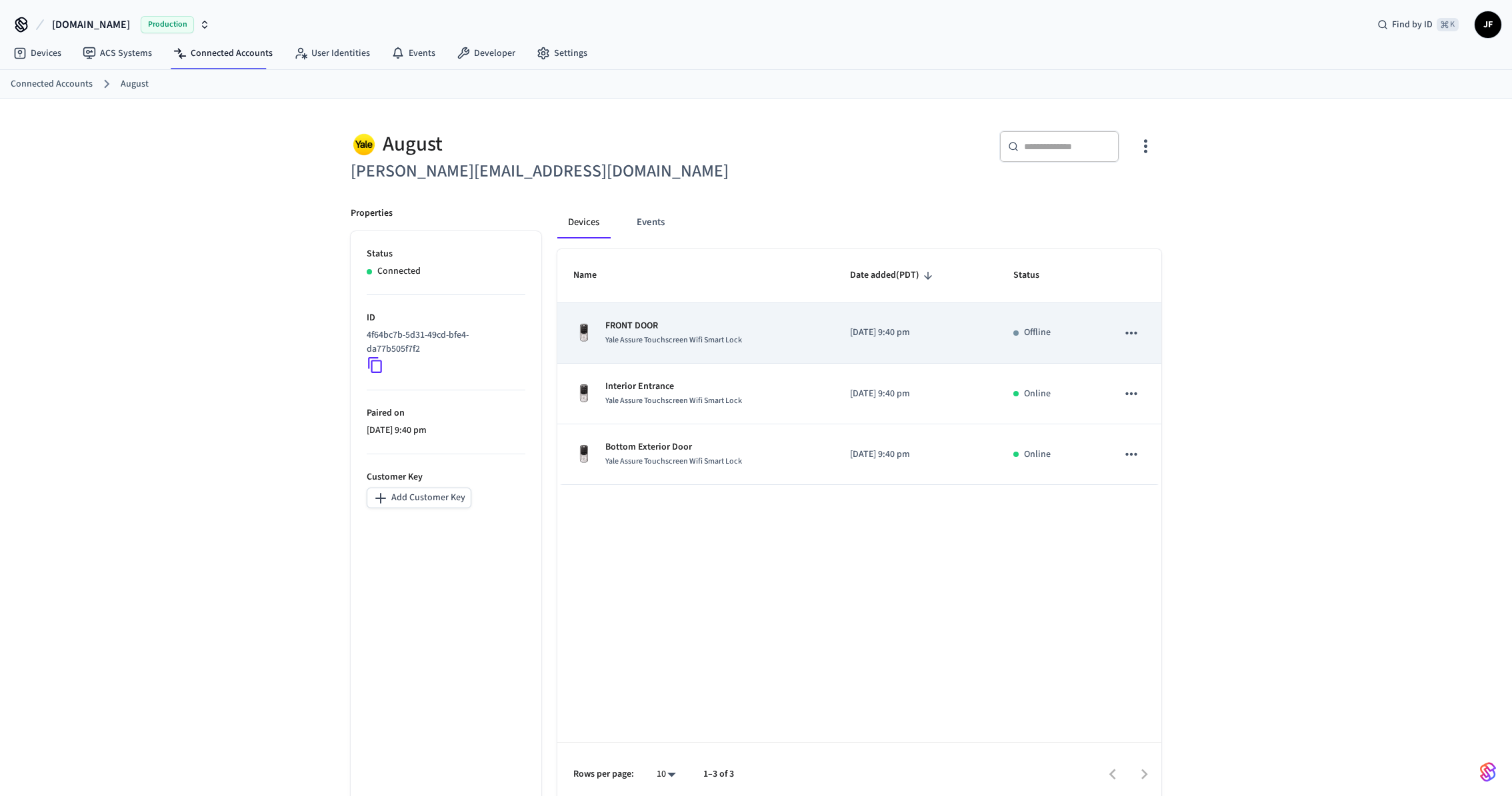
click at [790, 346] on td "FRONT DOOR Yale Assure Touchscreen Wifi Smart Lock" at bounding box center [695, 333] width 276 height 61
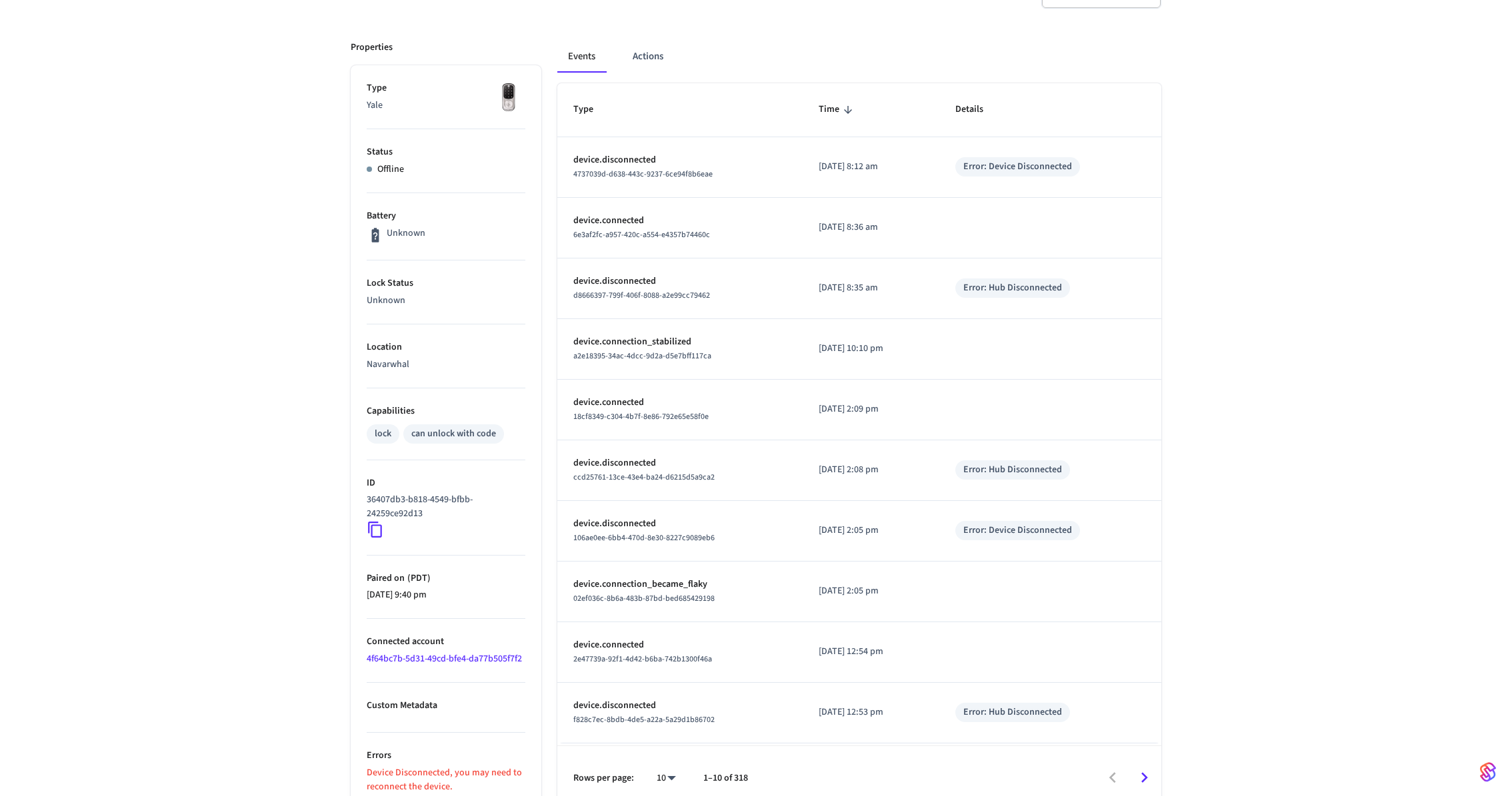
scroll to position [166, 0]
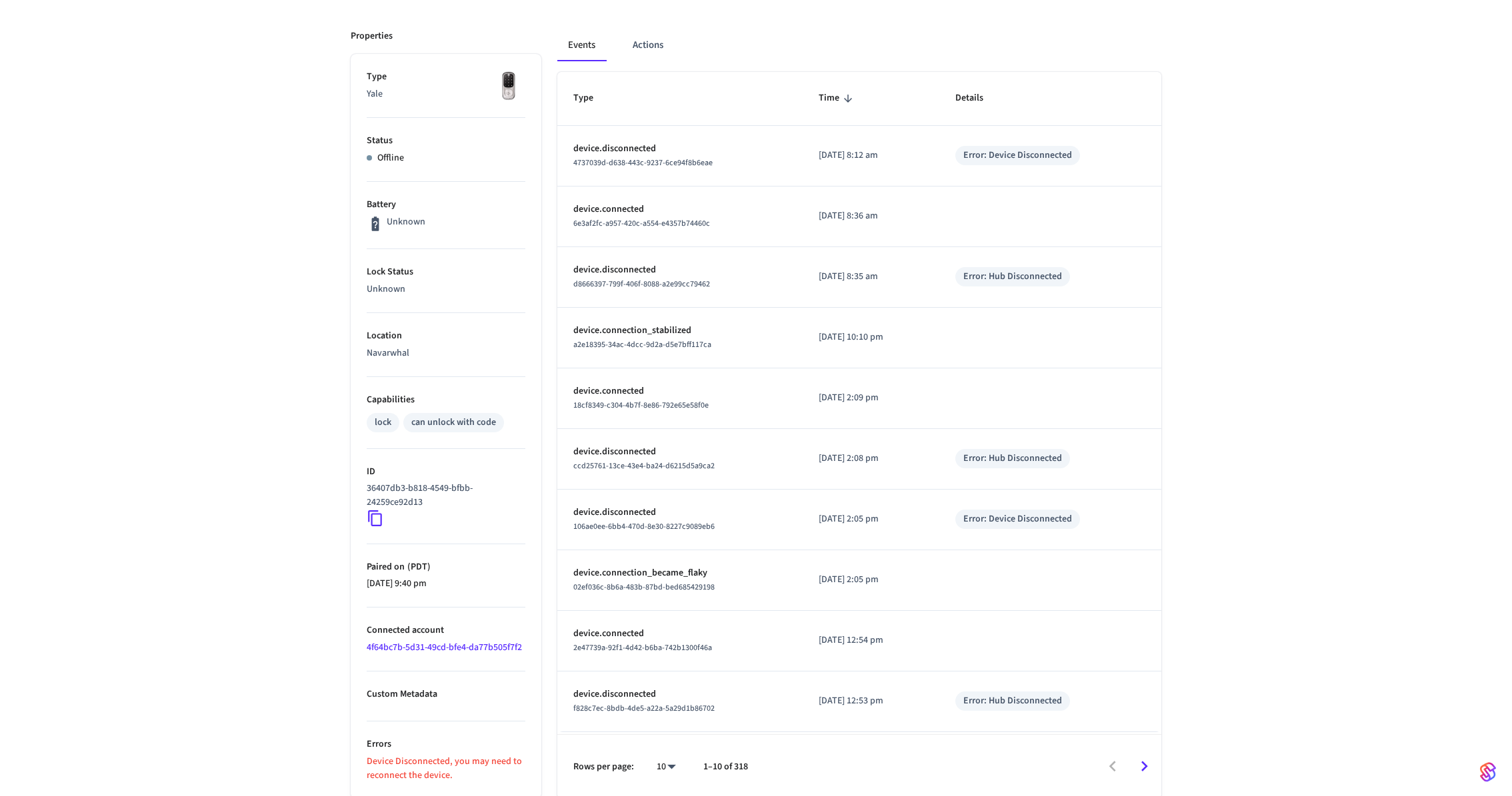
click at [375, 520] on icon at bounding box center [374, 518] width 17 height 17
click at [444, 647] on link "4f64bc7b-5d31-49cd-bfe4-da77b505f7f2" at bounding box center [444, 647] width 156 height 13
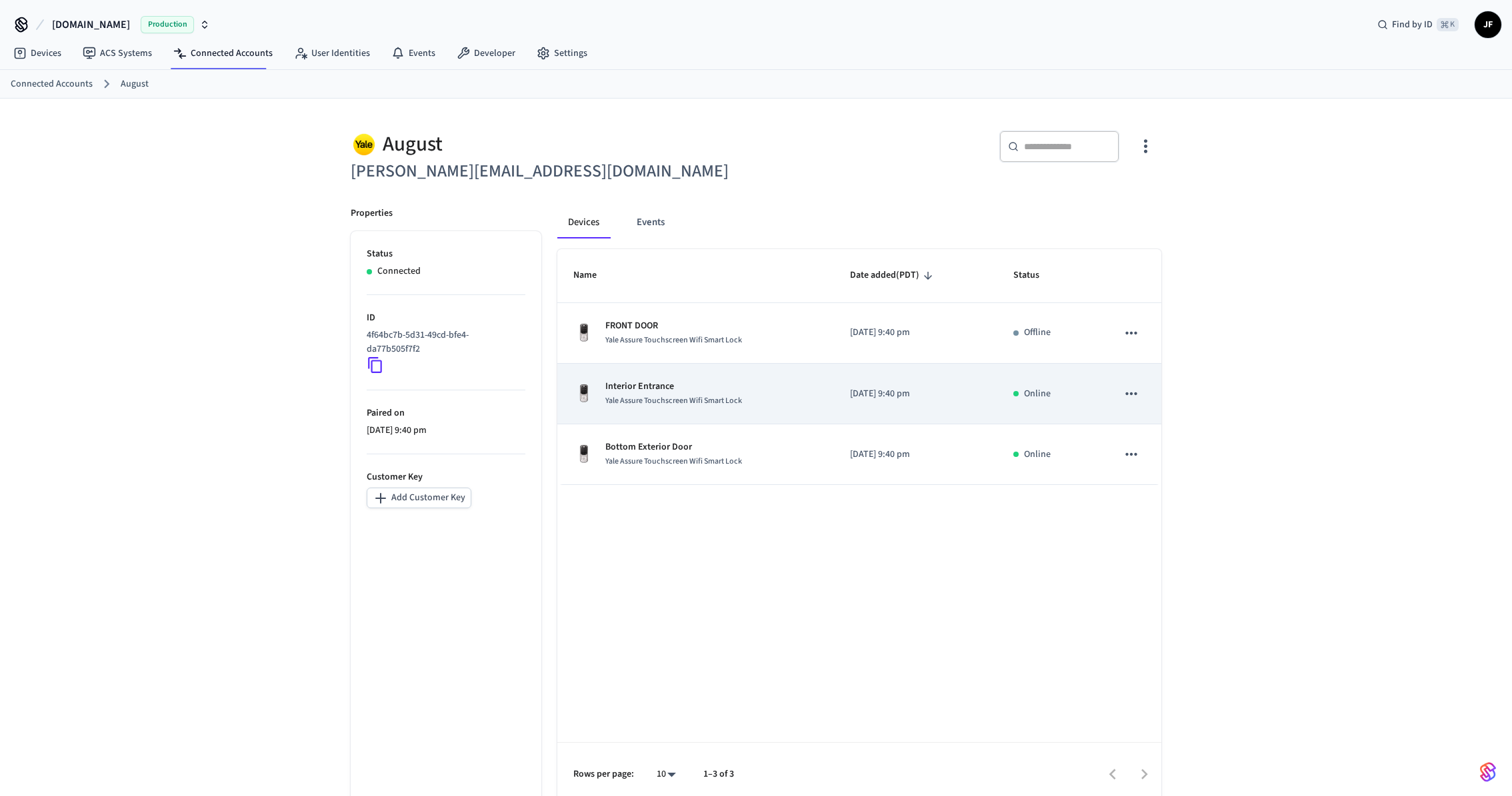
click at [669, 386] on p "Interior Entrance" at bounding box center [673, 387] width 137 height 14
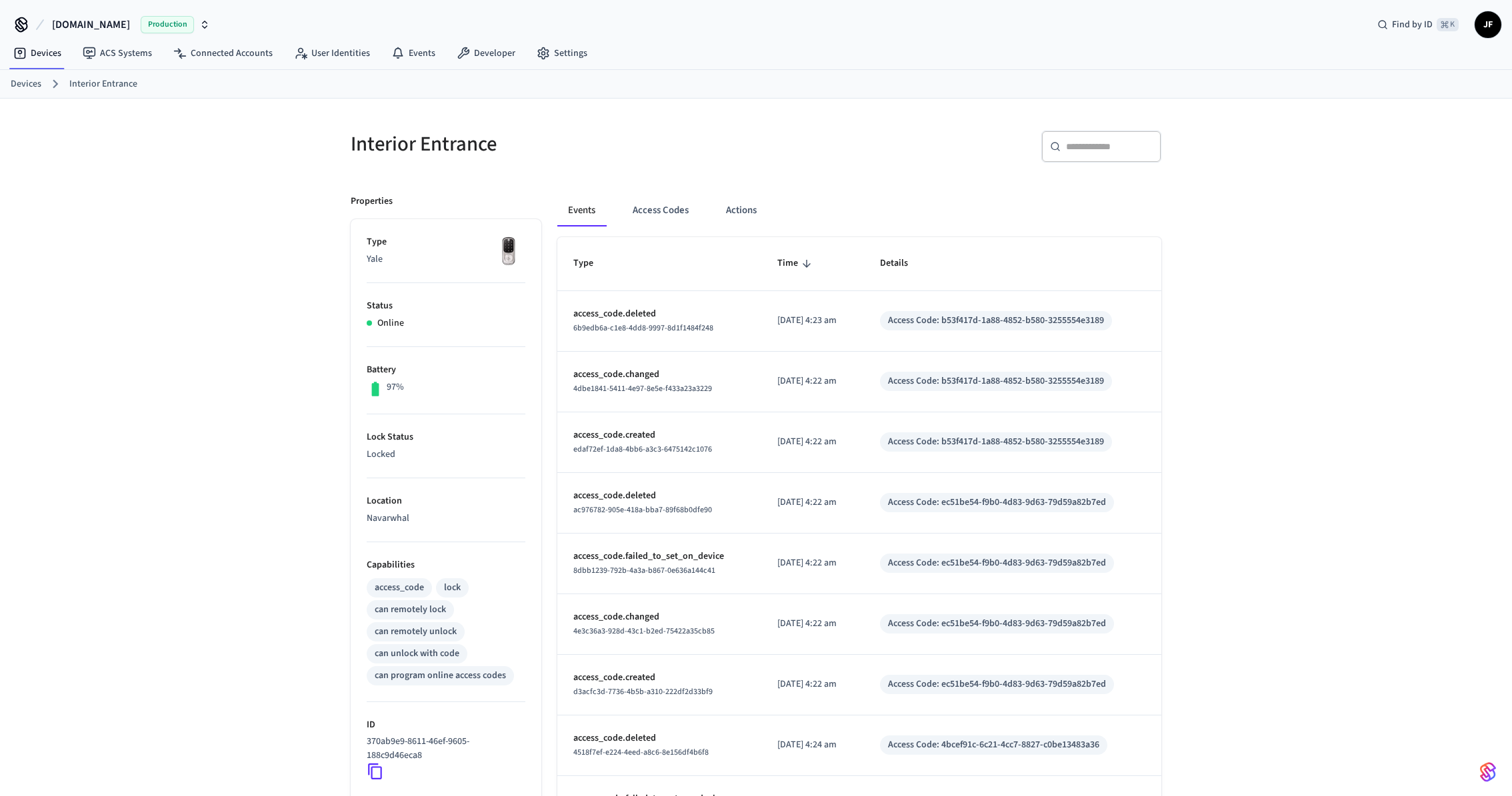
scroll to position [148, 0]
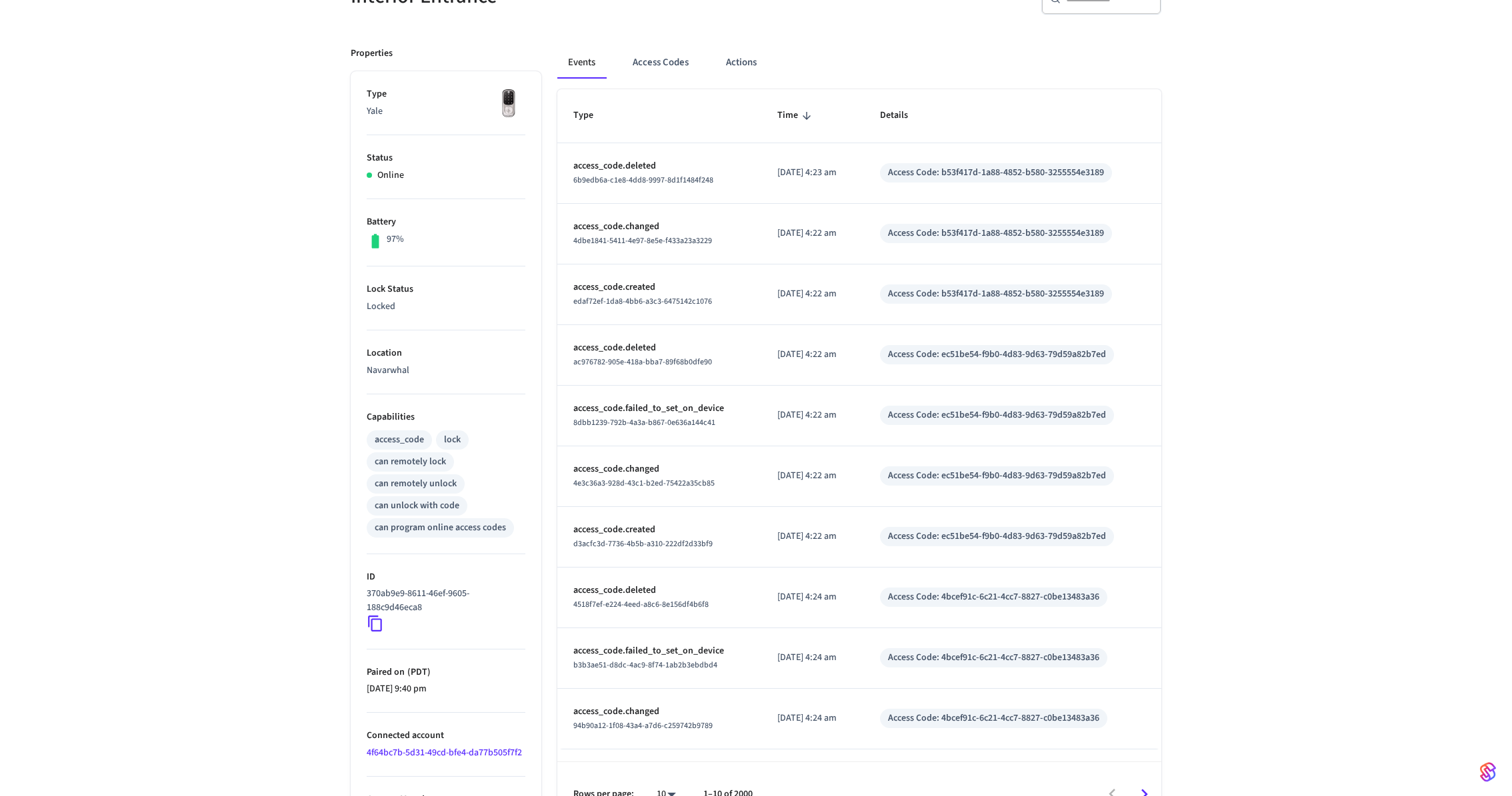
click at [378, 629] on icon at bounding box center [375, 624] width 14 height 16
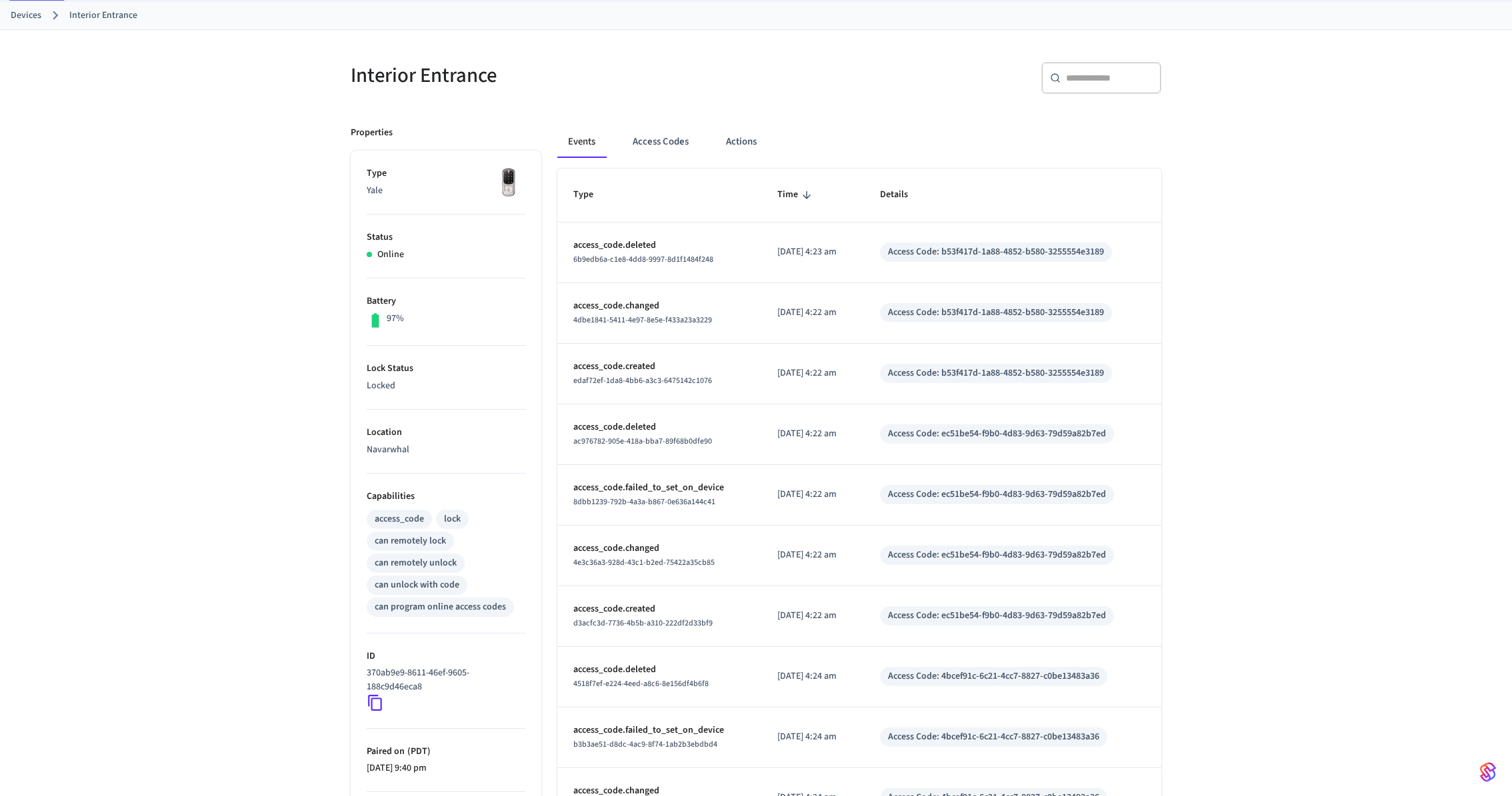
scroll to position [11, 0]
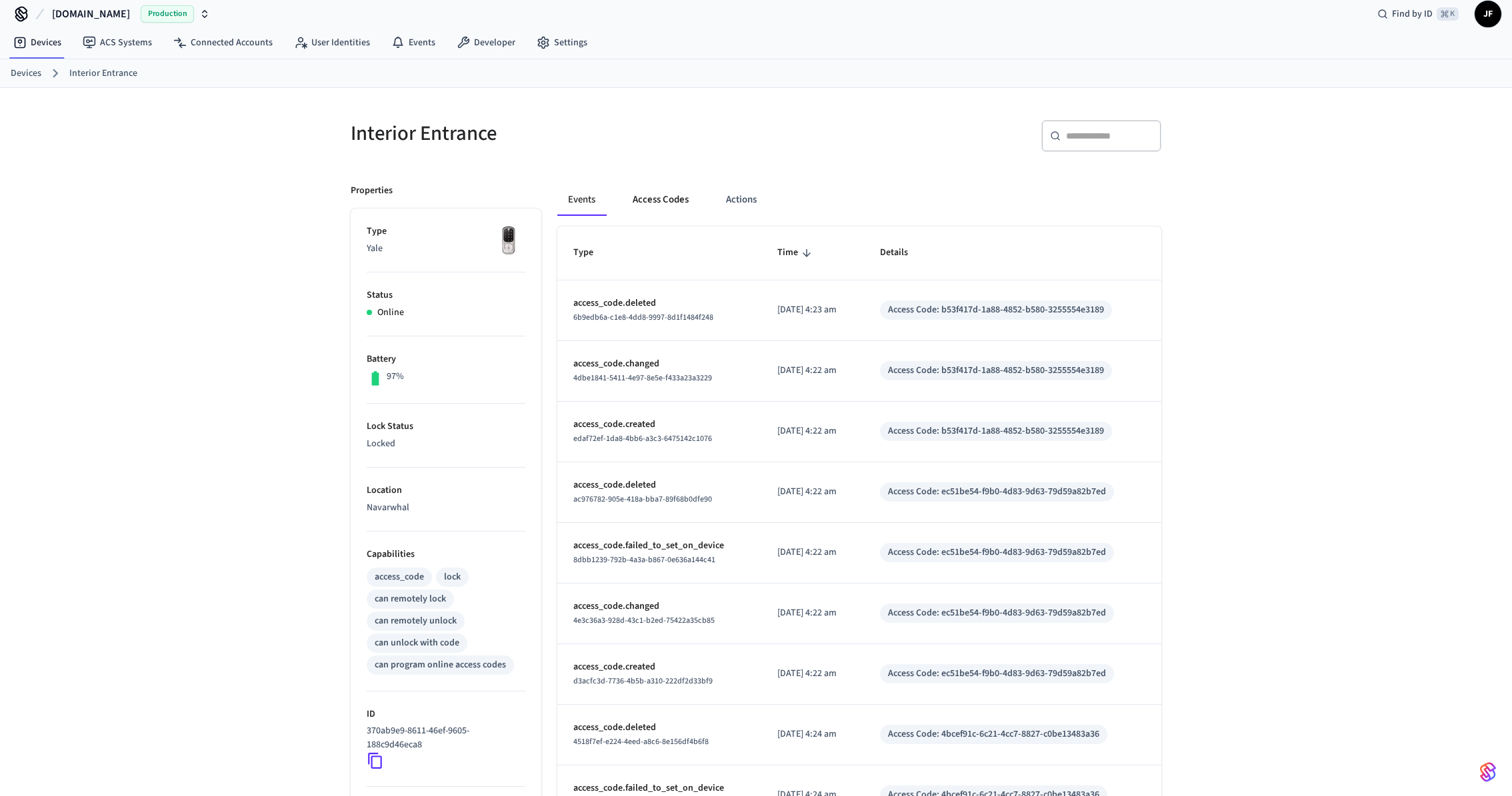
click at [651, 198] on button "Access Codes" at bounding box center [660, 199] width 77 height 32
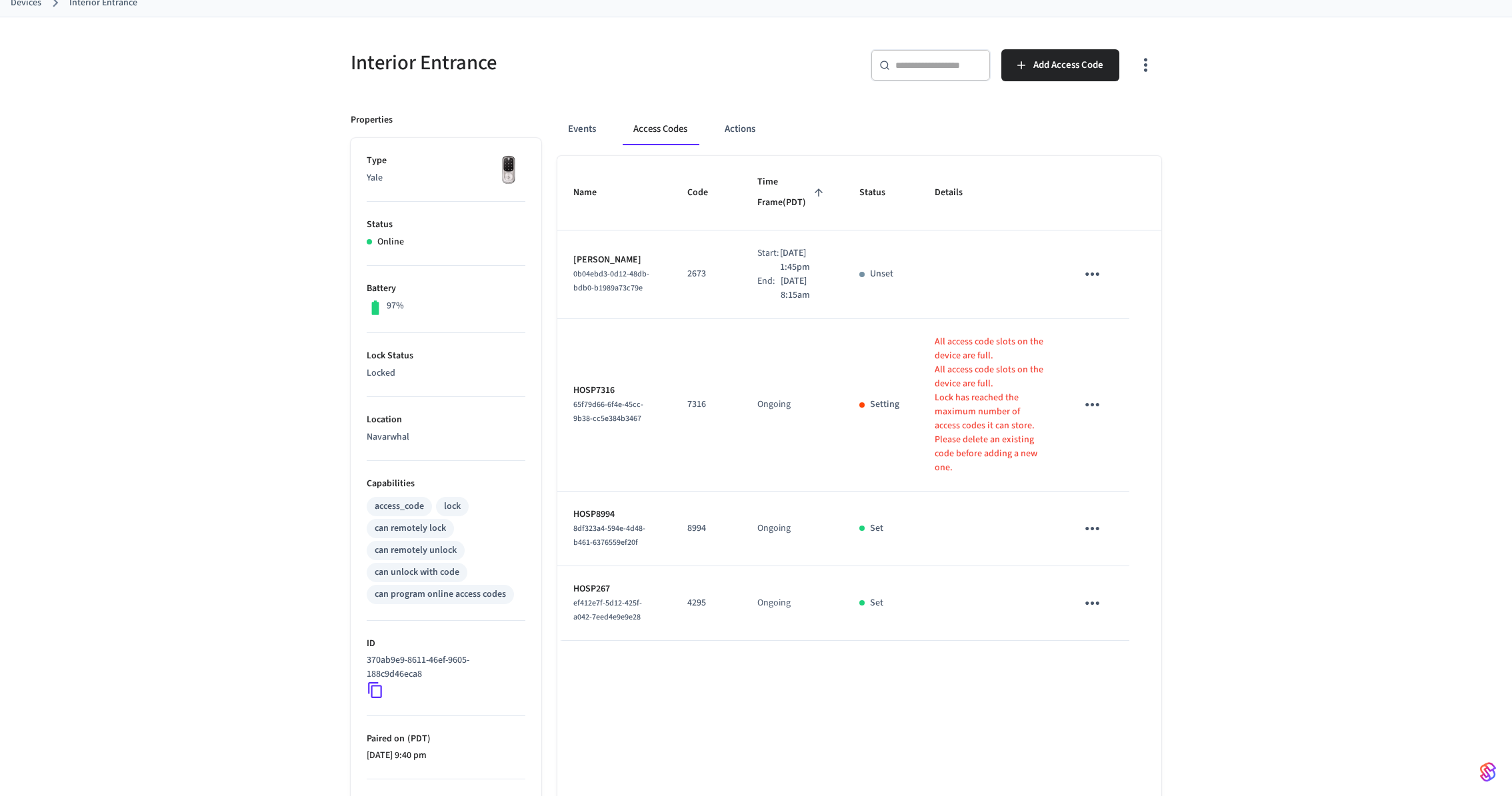
scroll to position [82, 0]
click at [1154, 37] on div "​ ​ Add Access Code" at bounding box center [954, 62] width 413 height 59
click at [1154, 46] on button "button" at bounding box center [1145, 64] width 31 height 53
click at [1104, 122] on li "Show unmanaged access codes on device" at bounding box center [1060, 118] width 188 height 35
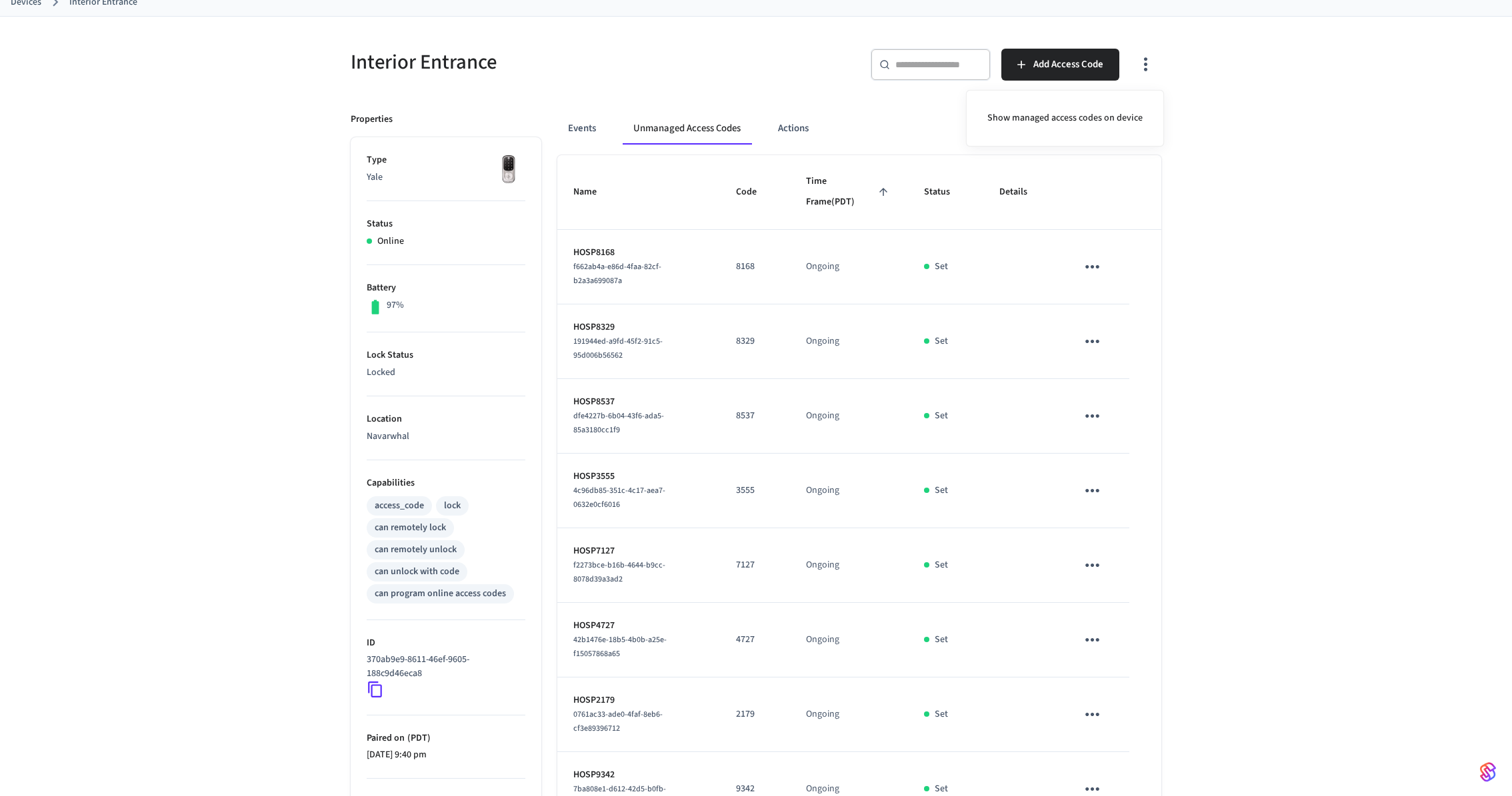
click at [1269, 338] on div at bounding box center [756, 398] width 1512 height 796
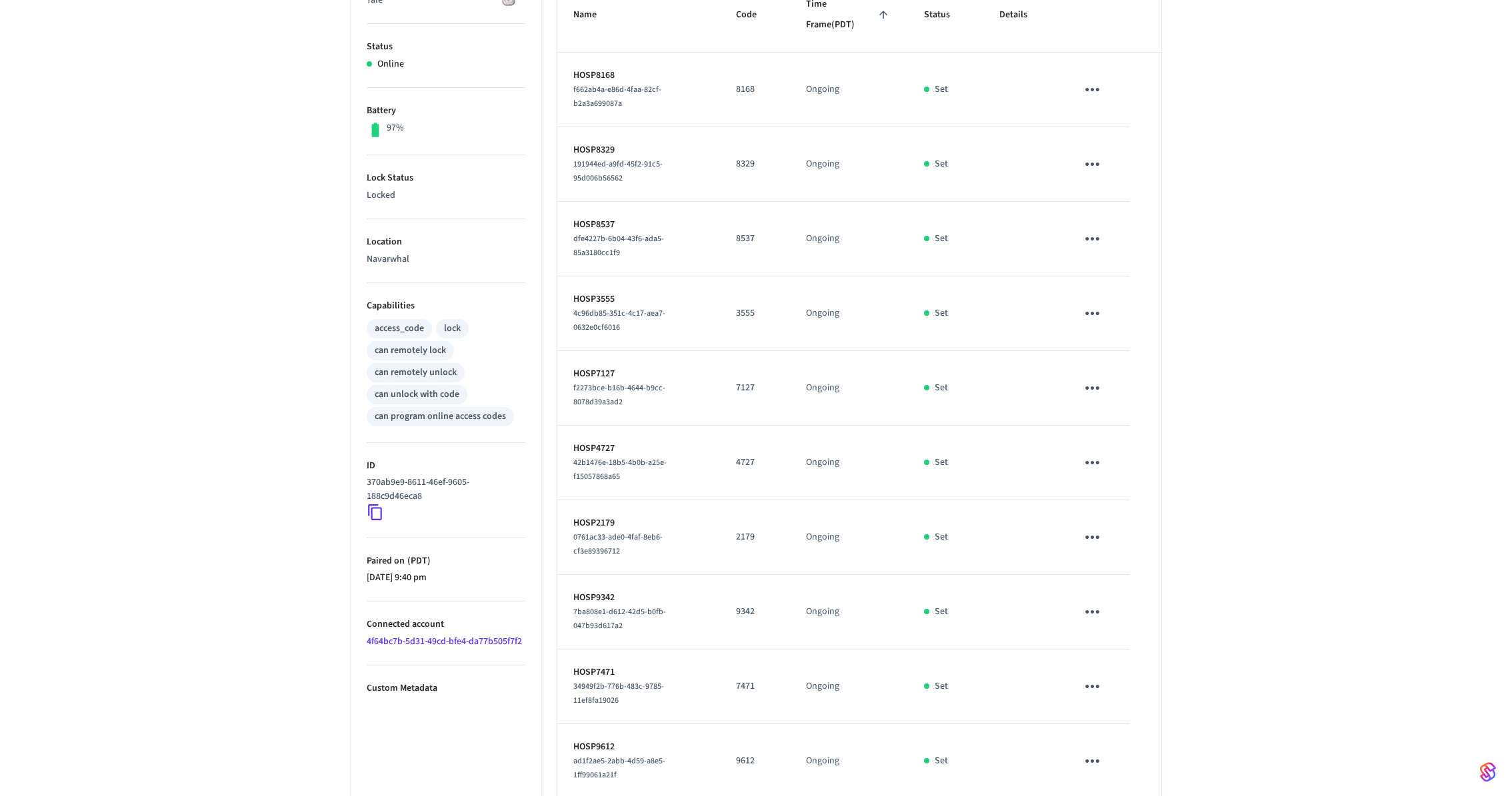
scroll to position [323, 0]
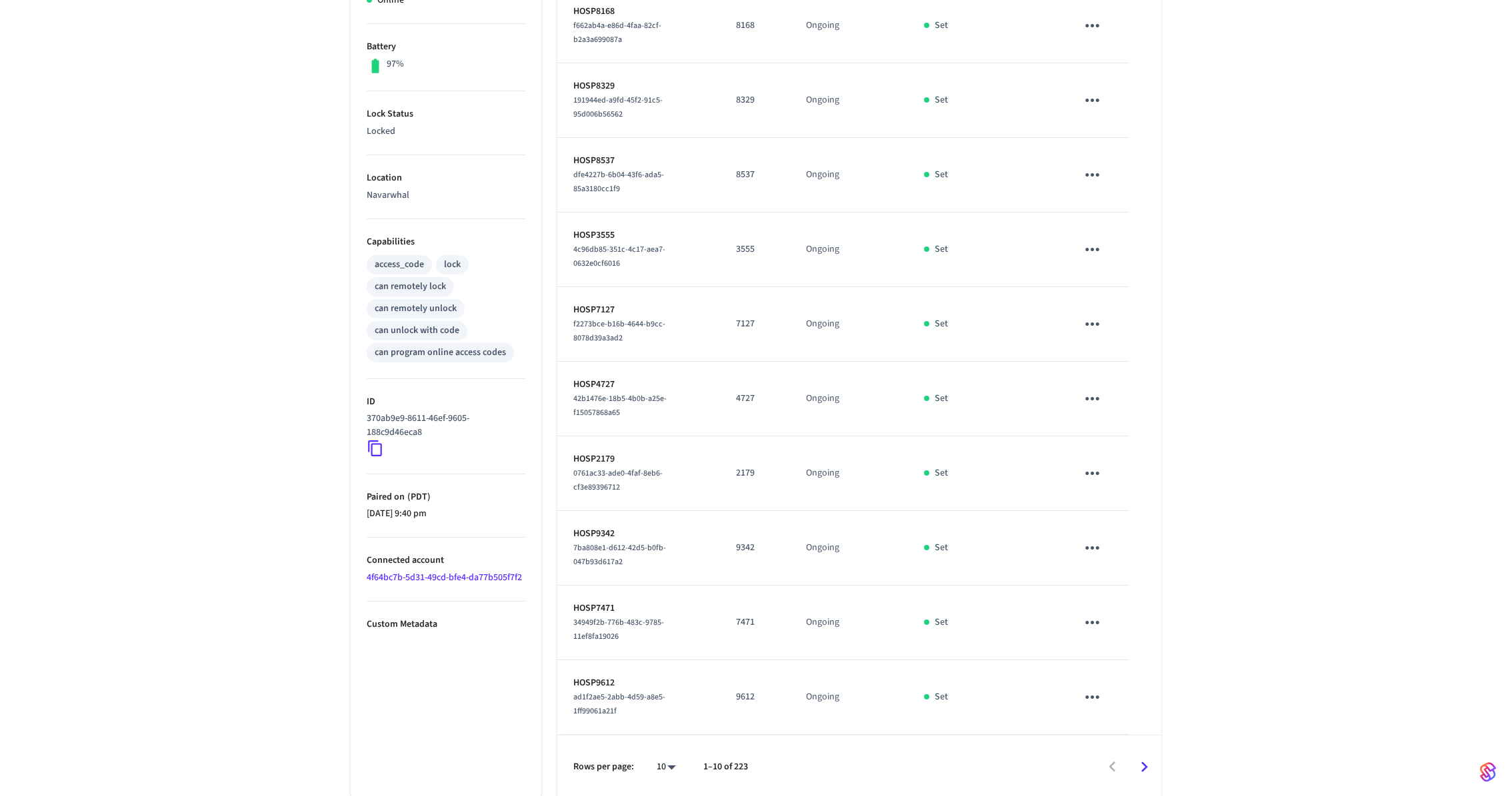
click at [1269, 338] on div "Interior Entrance ​ ​ Add Access Code Properties Type Yale Status Online Batter…" at bounding box center [756, 287] width 1512 height 1024
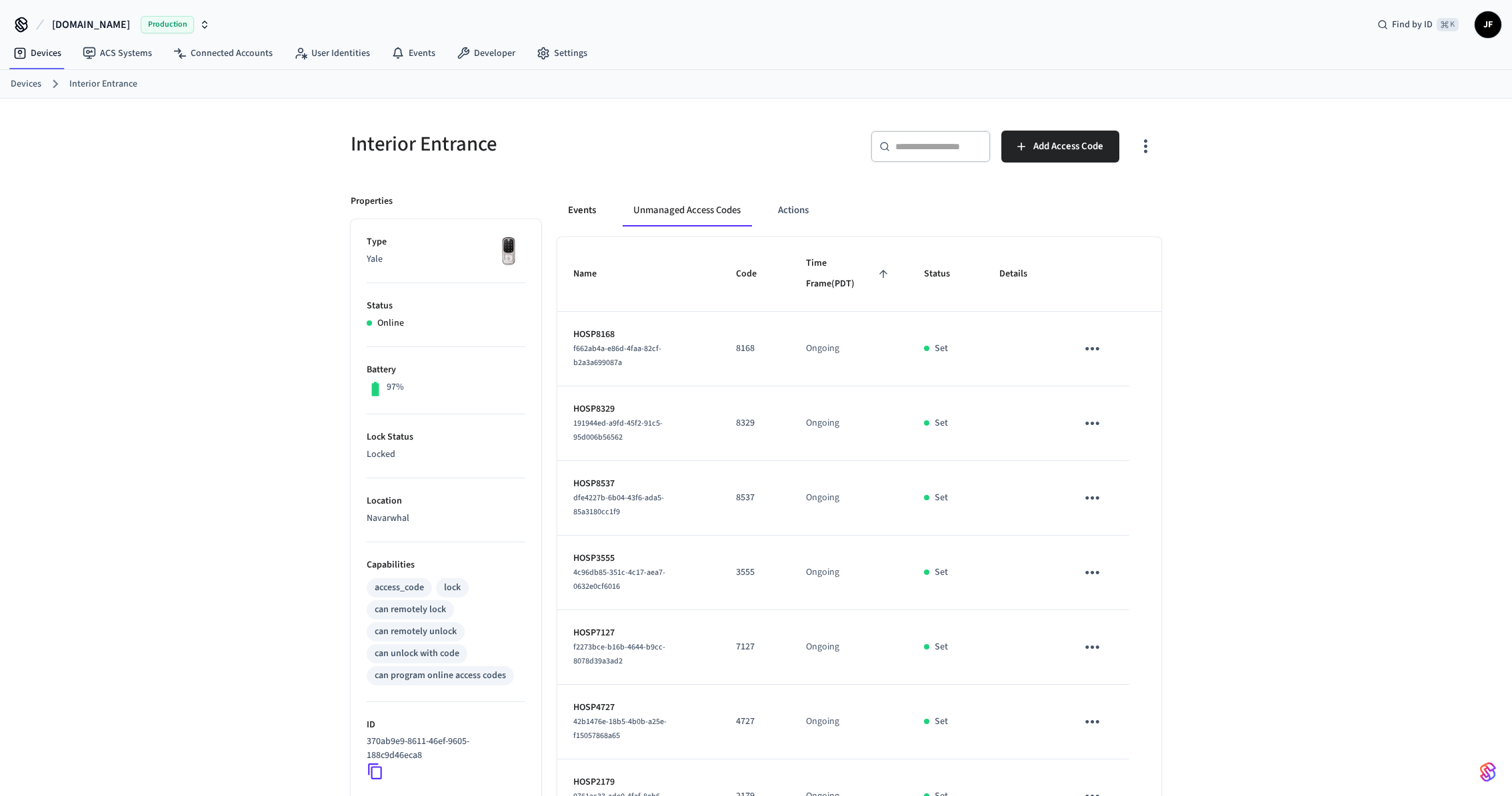
click at [581, 195] on button "Events" at bounding box center [581, 210] width 49 height 32
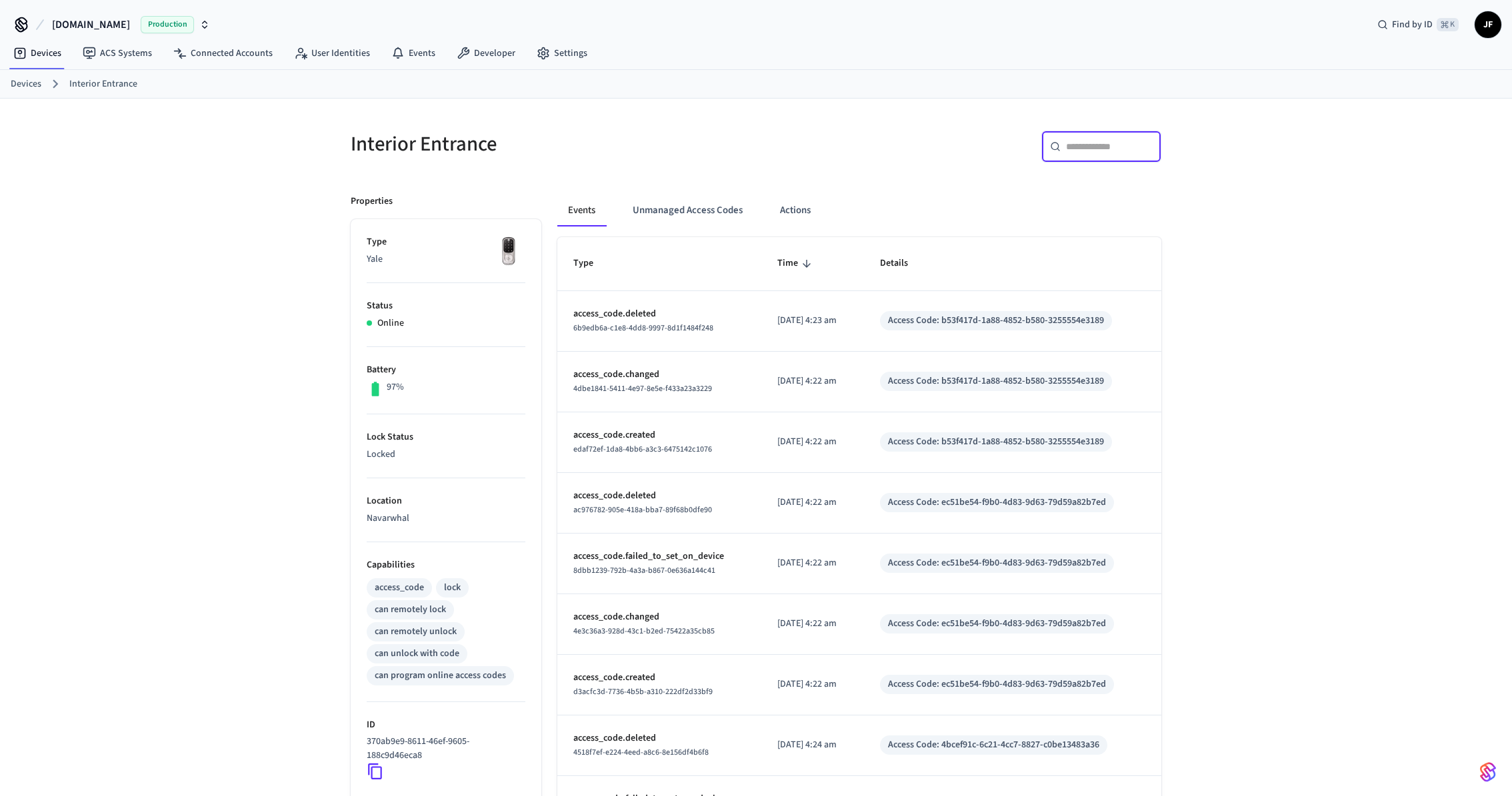
click at [1115, 142] on input "text" at bounding box center [1109, 146] width 87 height 13
type input "*****"
click at [1264, 226] on div "Interior Entrance ​ ***** ​ Properties Type Yale Status Online Battery 97% Lock…" at bounding box center [756, 537] width 1512 height 876
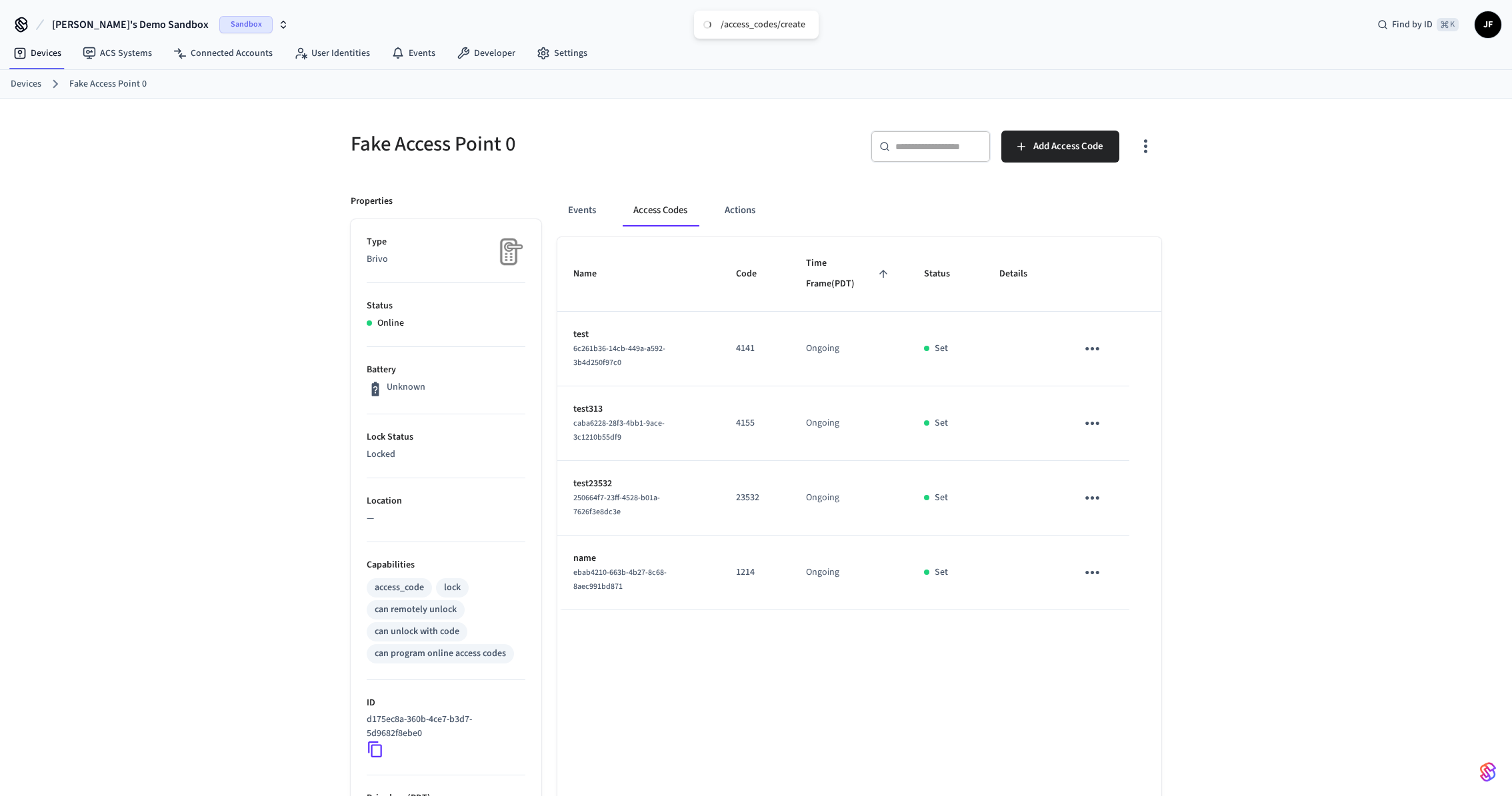
click at [11, 90] on link "Devices" at bounding box center [26, 84] width 31 height 14
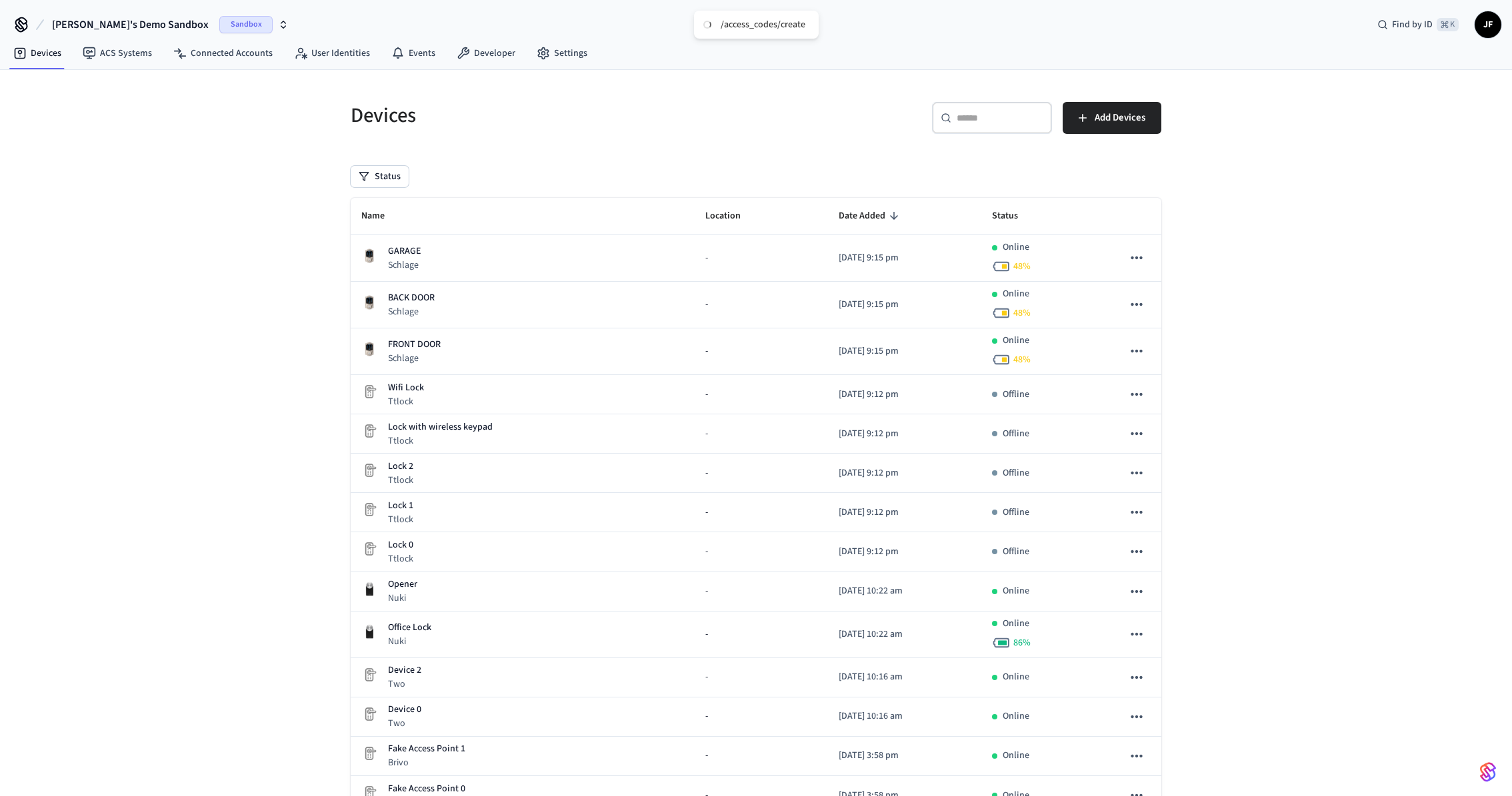
click at [978, 108] on div "​ ​" at bounding box center [992, 118] width 120 height 32
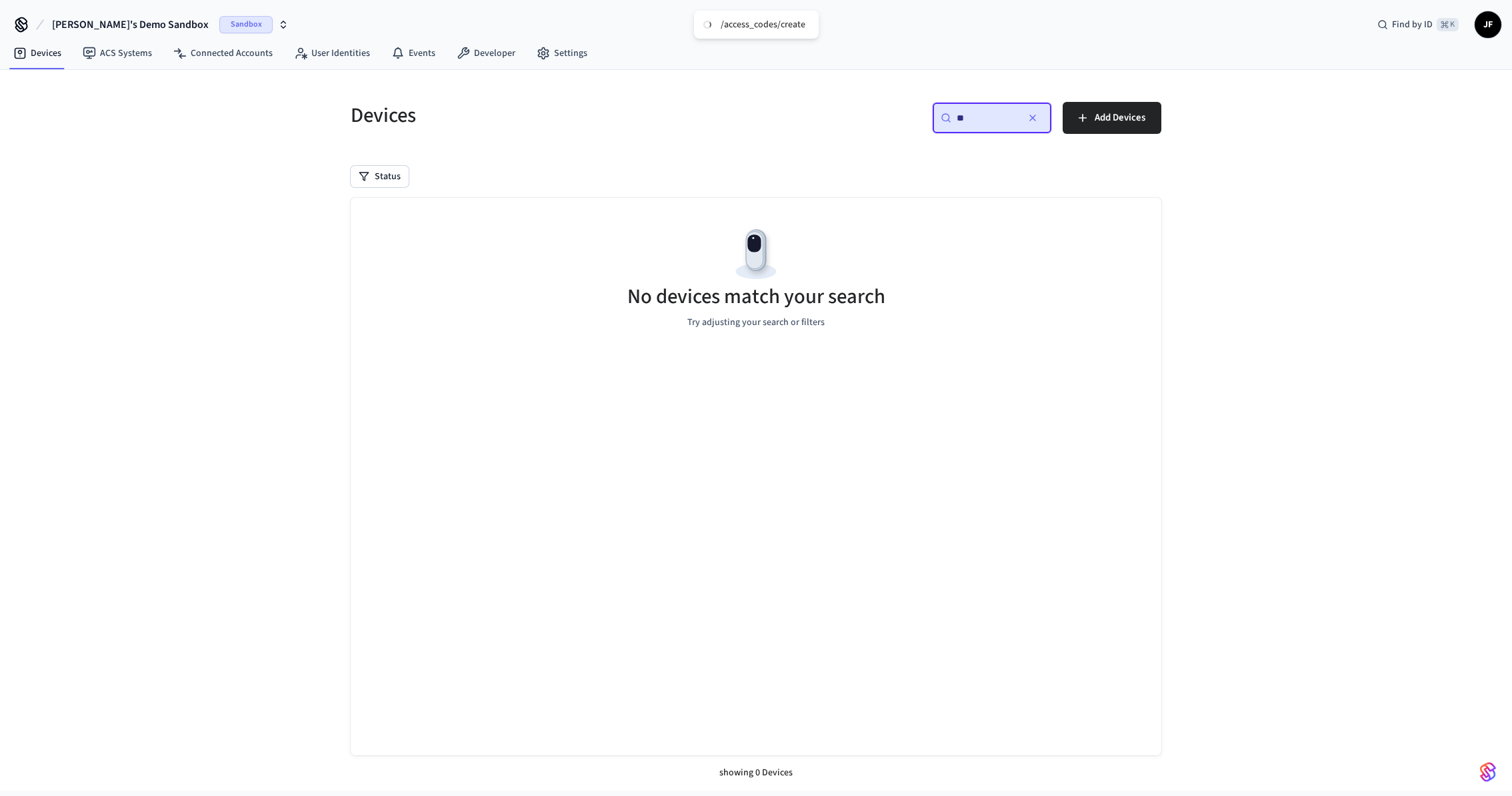
type input "*"
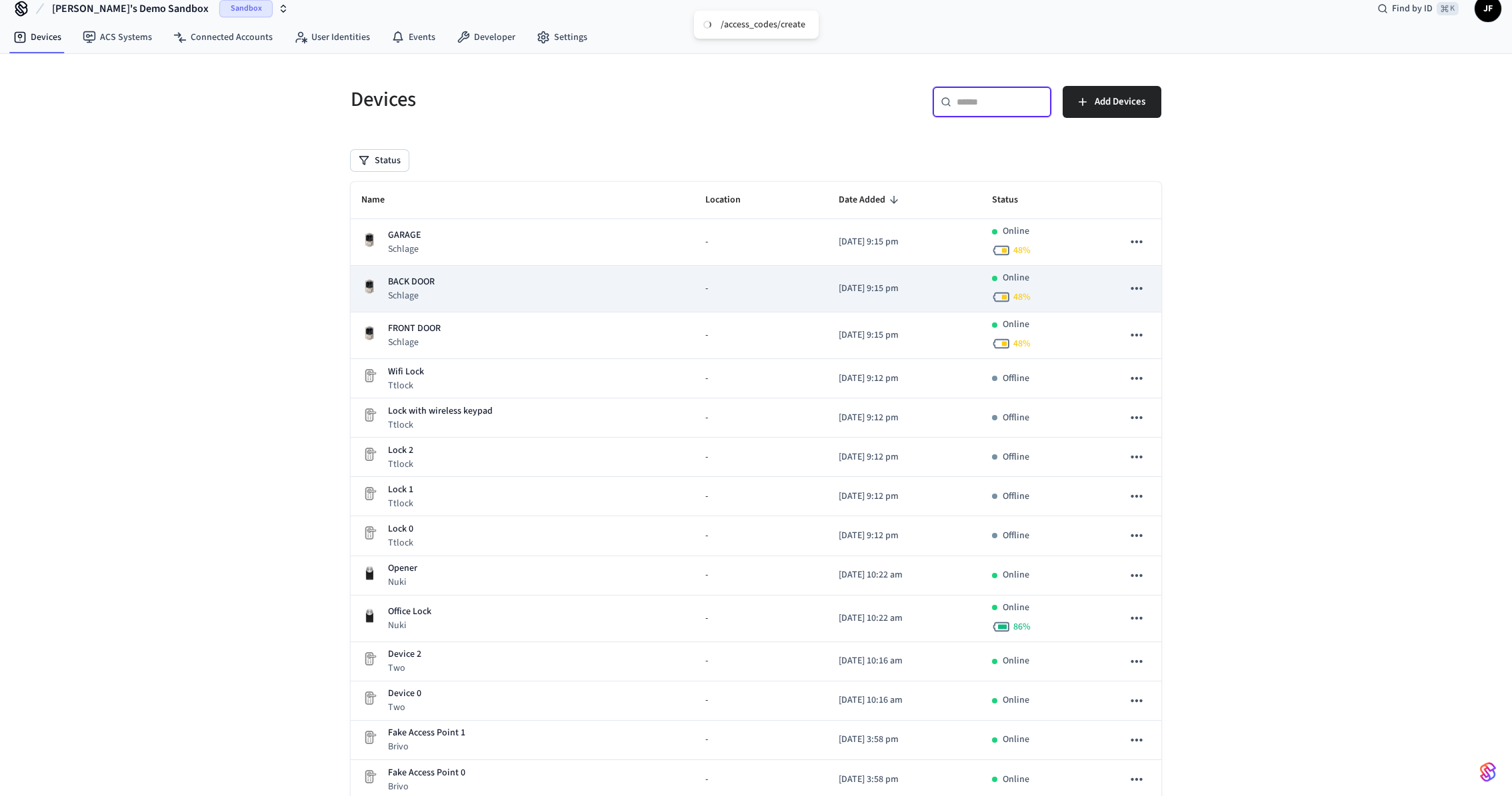
scroll to position [17, 0]
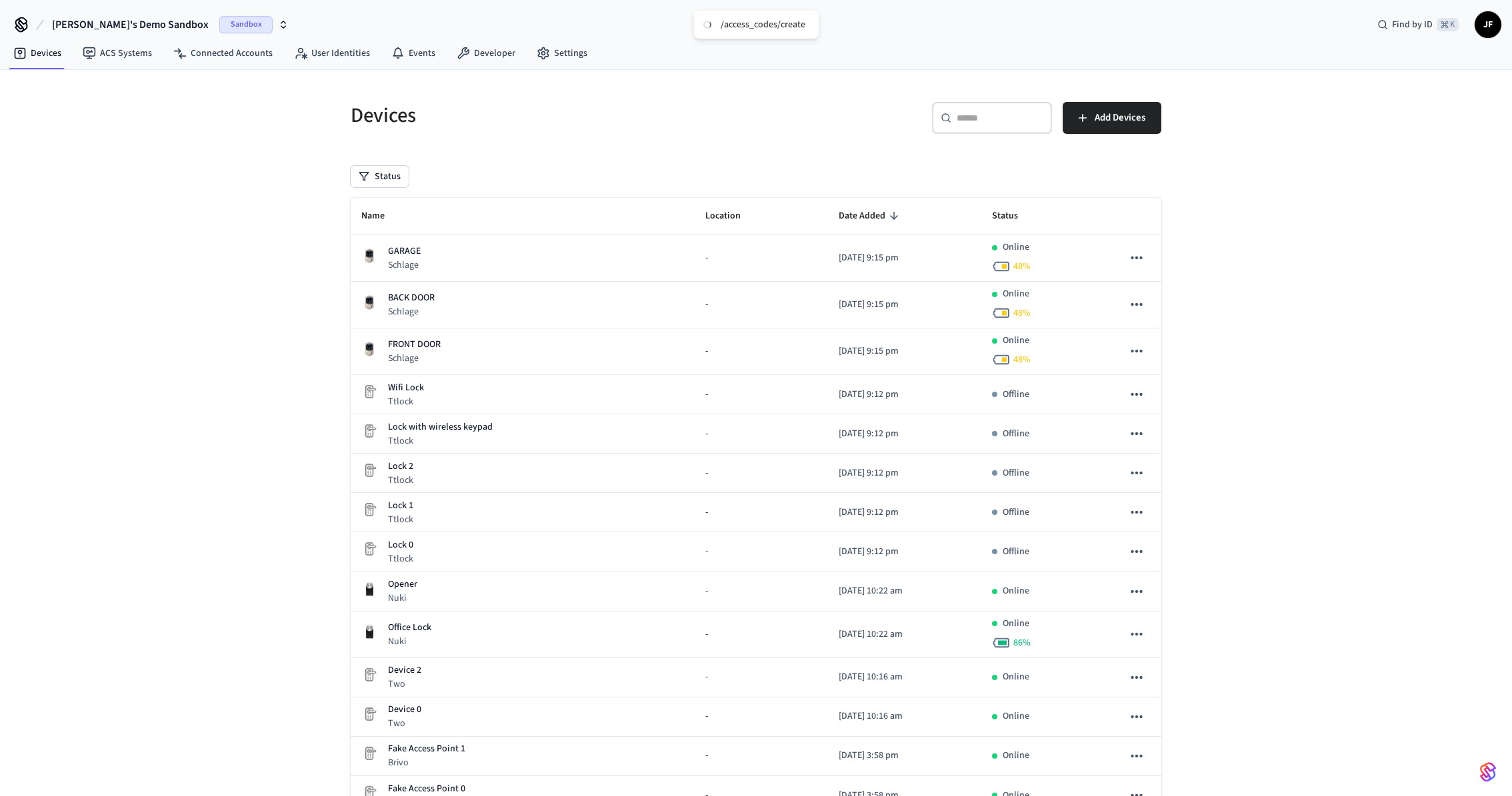
click at [680, 121] on h5 "Devices" at bounding box center [549, 115] width 397 height 27
click at [398, 44] on link "Events" at bounding box center [412, 53] width 65 height 24
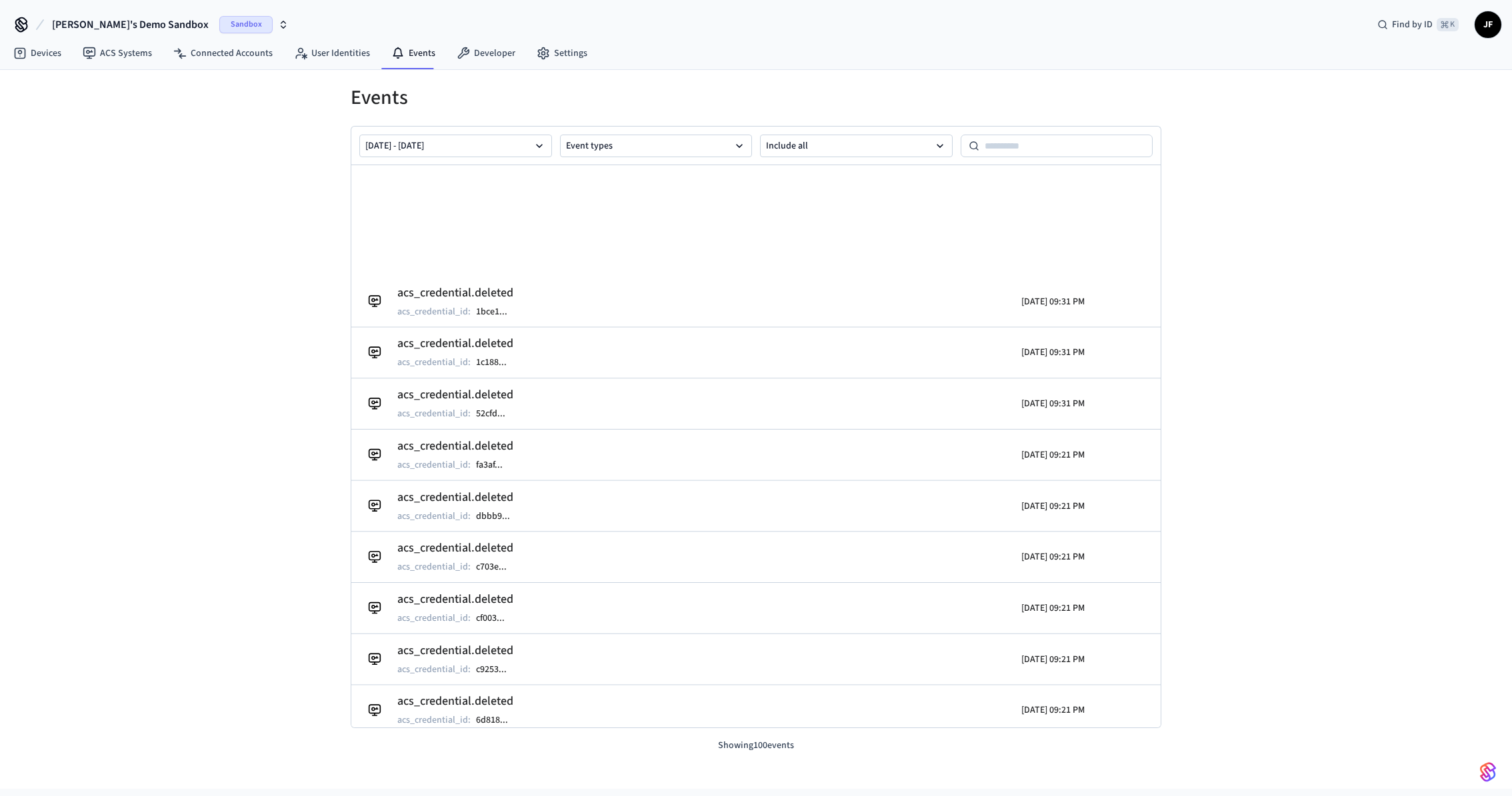
scroll to position [4589, 0]
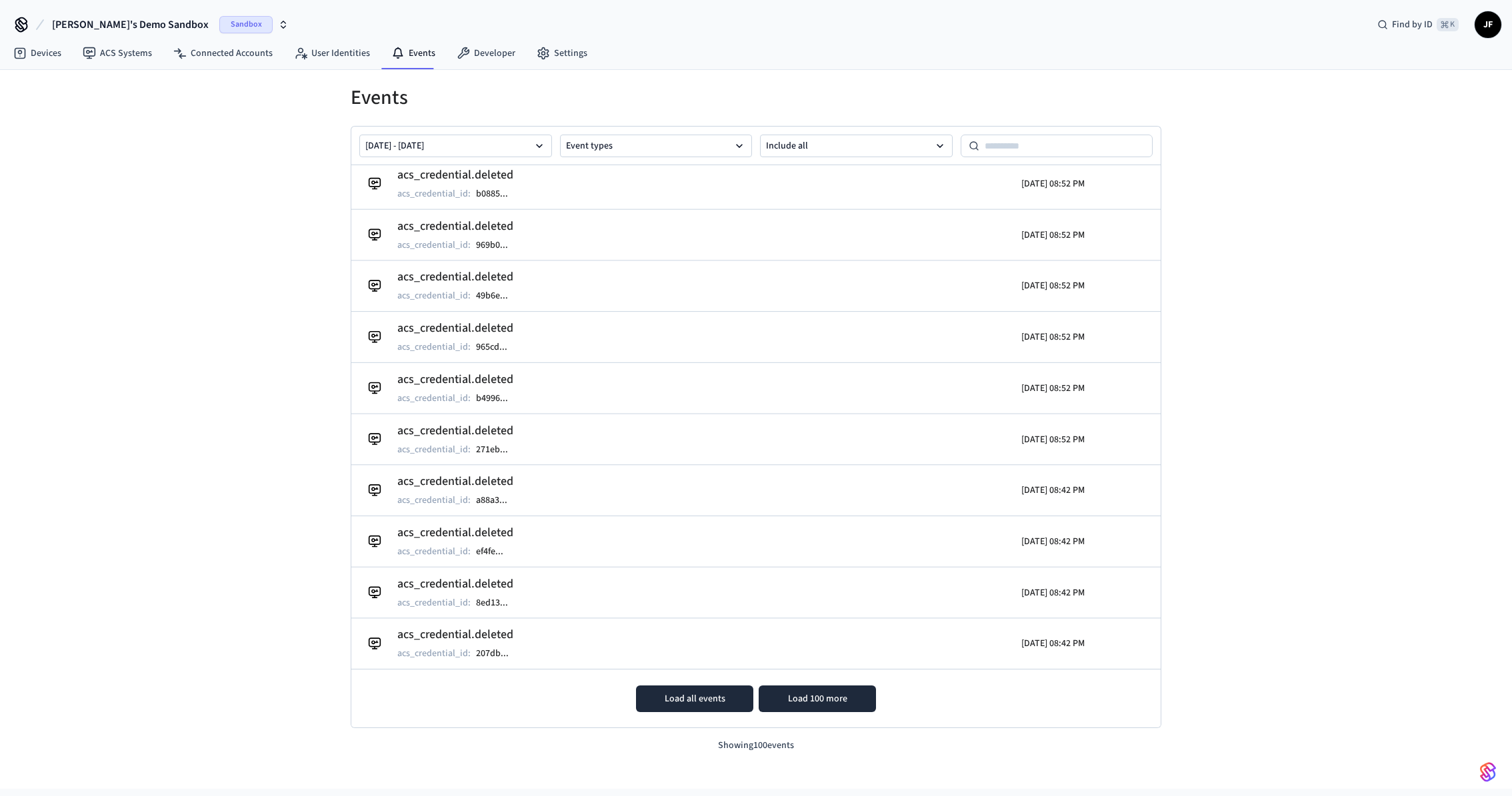
click at [702, 691] on button "Load all events" at bounding box center [695, 698] width 118 height 27
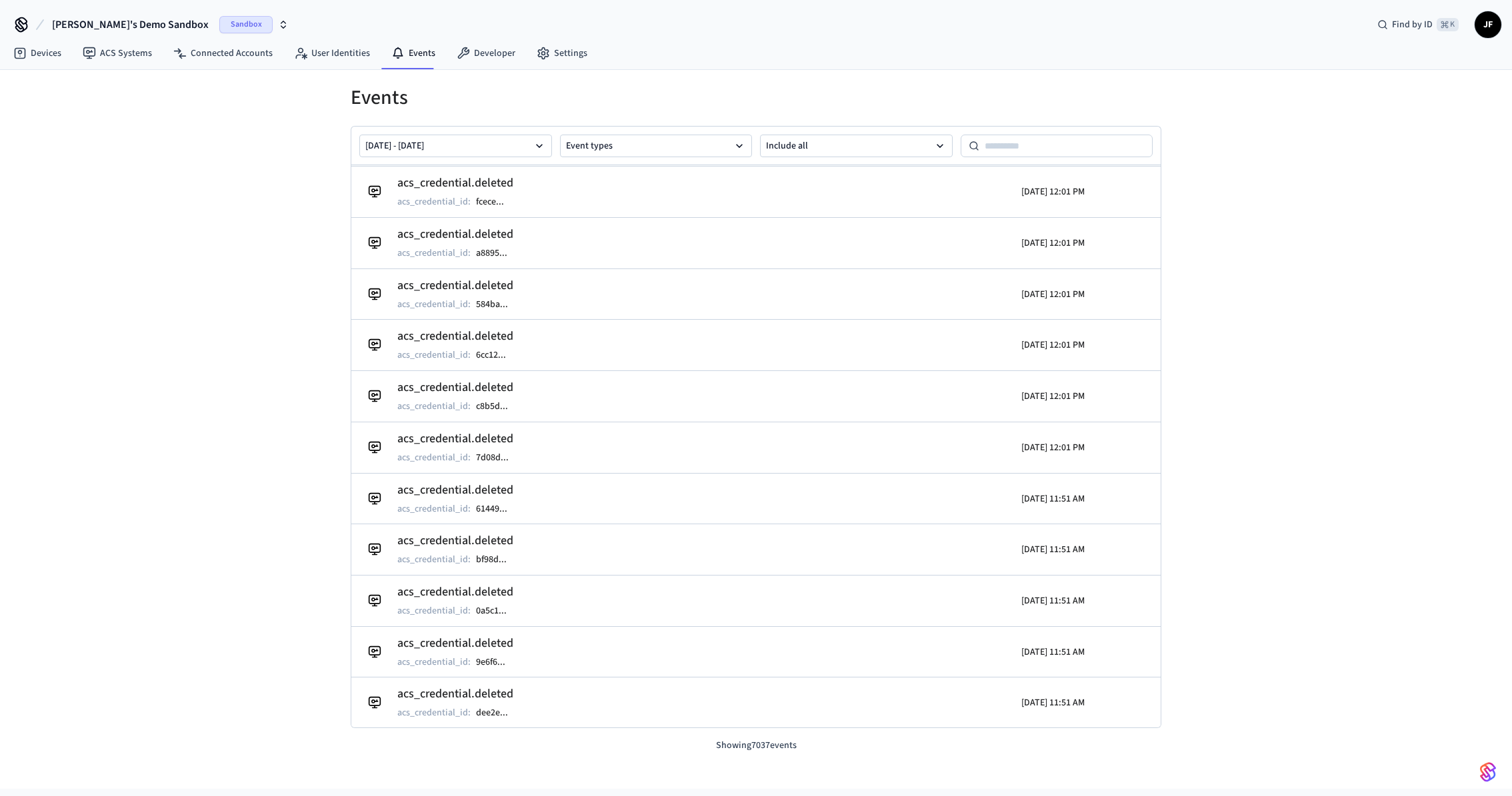
scroll to position [247954, 0]
